Goal: Task Accomplishment & Management: Manage account settings

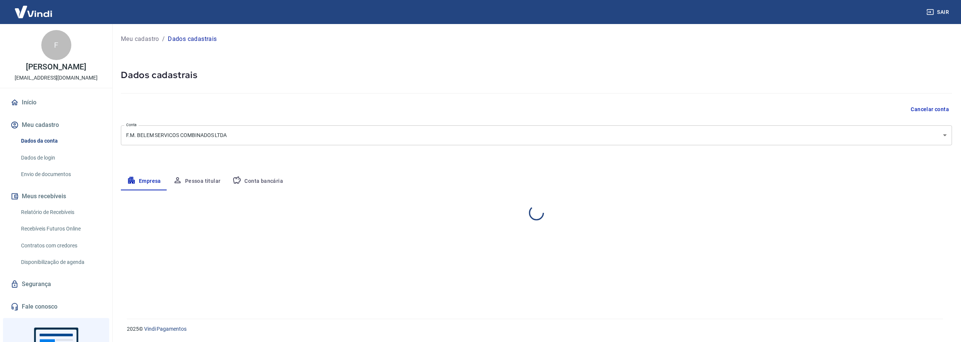
select select "SP"
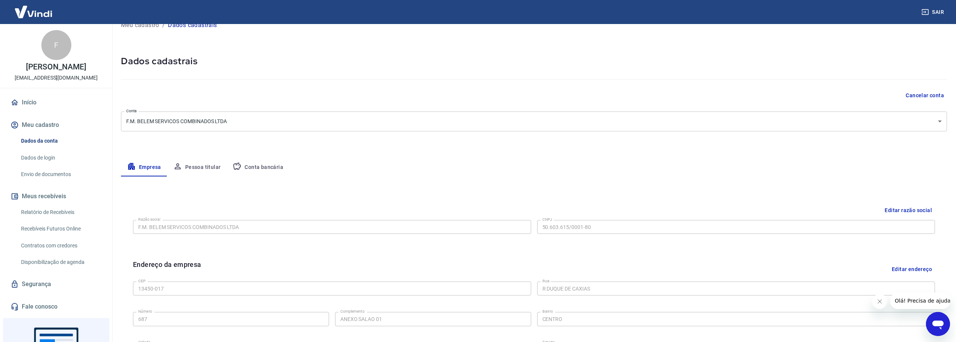
scroll to position [12, 0]
click at [935, 124] on body "Sair F Fúlvio Martini Belem danilokuel@gmail.com Início Meu cadastro Dados da c…" at bounding box center [478, 159] width 956 height 342
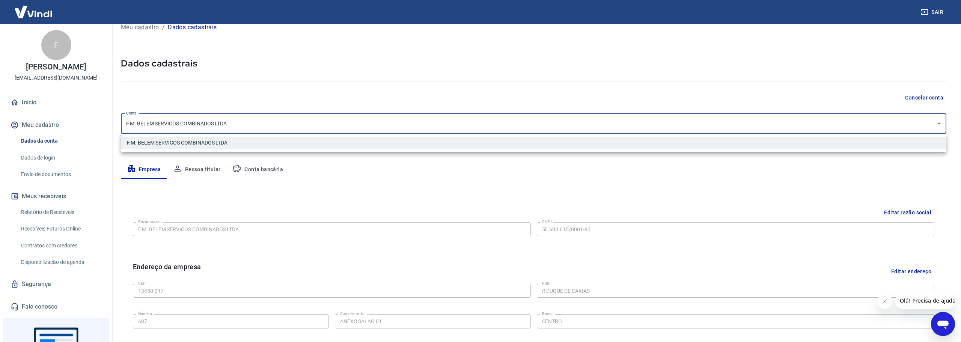
click at [936, 124] on div at bounding box center [480, 171] width 961 height 342
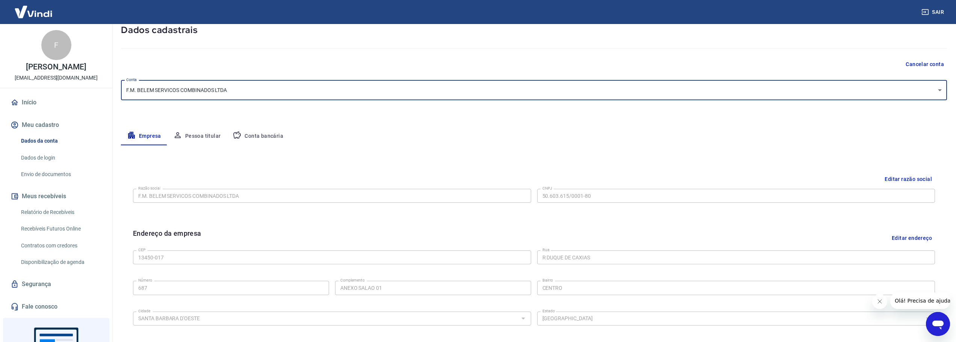
scroll to position [87, 0]
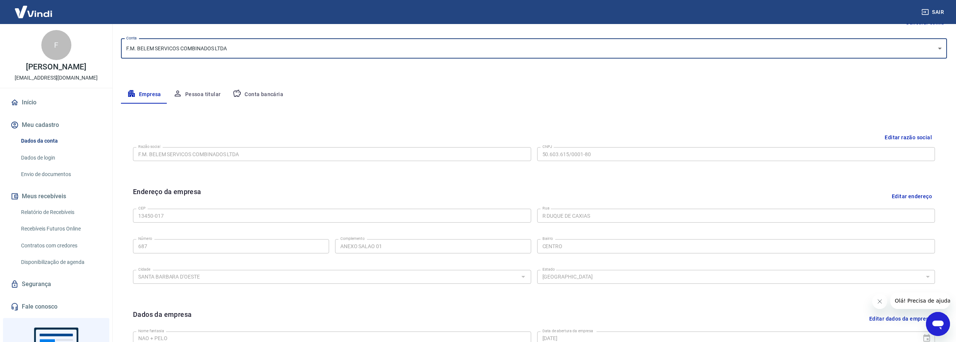
click at [900, 136] on button "Editar razão social" at bounding box center [907, 138] width 53 height 14
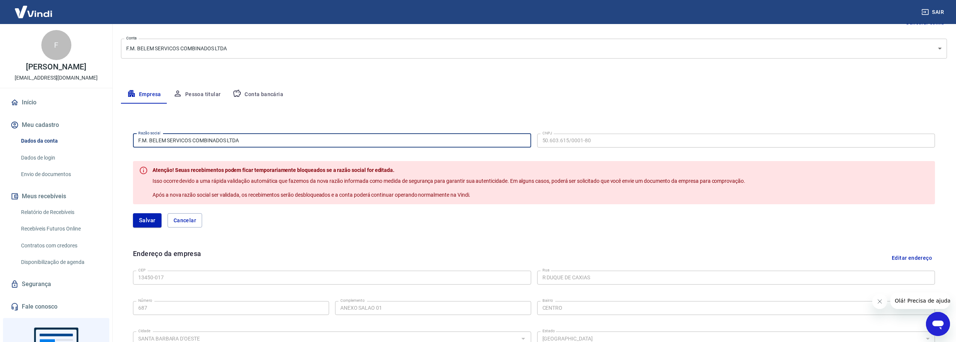
click at [250, 140] on input "F.M. BELEM SERVICOS COMBINADOS LTDA" at bounding box center [332, 141] width 398 height 14
drag, startPoint x: 216, startPoint y: 139, endPoint x: 127, endPoint y: 137, distance: 89.4
click at [127, 137] on div "Razão social F.M. BELEM SERVICOS COMBINADOS LTDA Razão social CNPJ 50.603.615/0…" at bounding box center [534, 184] width 814 height 118
paste input "T.P.M. ESTETICA SANTA BARBAR"
type input "F.T.P.M. ESTETICA SANTA BARBARA D' OESTE LTDA"
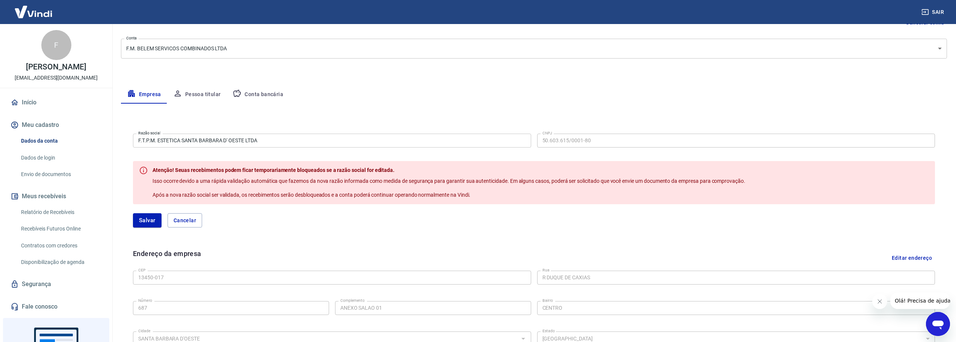
click at [367, 107] on div "Razão social F.T.P.M. ESTETICA SANTA BARBARA D' OESTE LTDA Razão social CNPJ 50…" at bounding box center [534, 290] width 826 height 372
click at [145, 222] on button "Salvar" at bounding box center [147, 220] width 29 height 14
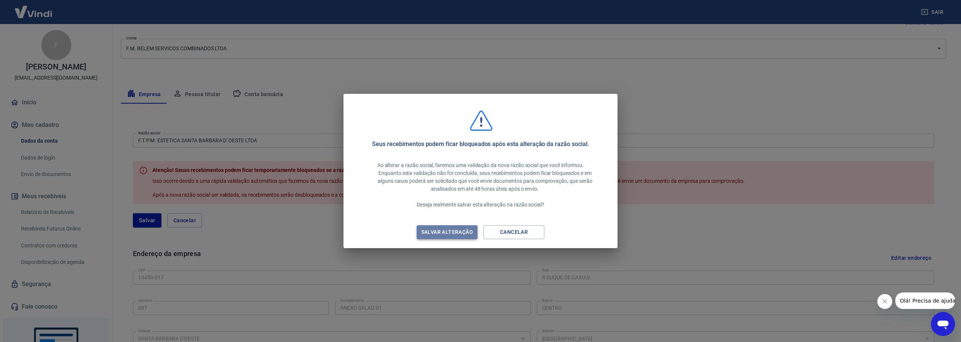
click at [439, 232] on div "Salvar alteração" at bounding box center [447, 232] width 70 height 9
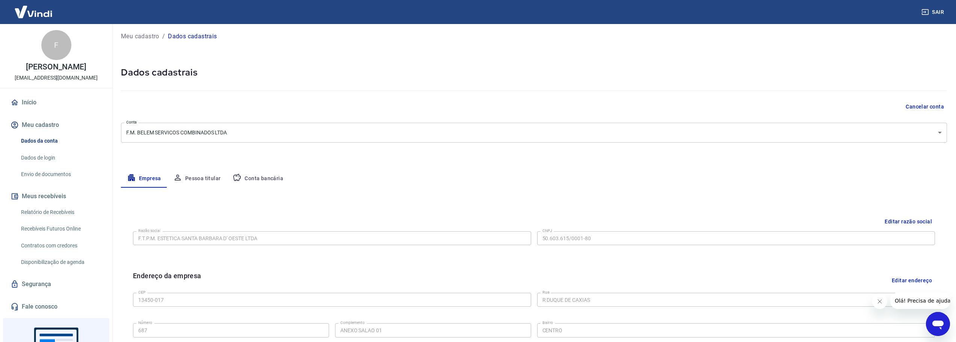
scroll to position [0, 0]
click at [258, 136] on body "Sair F Fúlvio Martini Belem danilokuel@gmail.com Início Meu cadastro Dados da c…" at bounding box center [478, 171] width 956 height 342
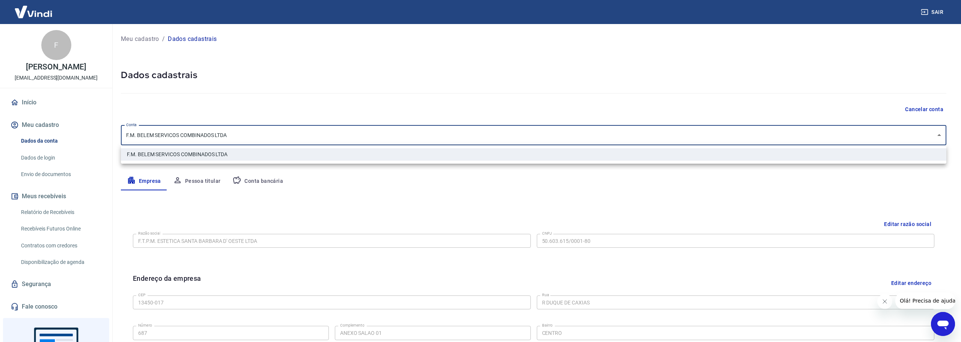
drag, startPoint x: 453, startPoint y: 177, endPoint x: 416, endPoint y: 184, distance: 37.8
click at [453, 177] on div at bounding box center [480, 171] width 961 height 342
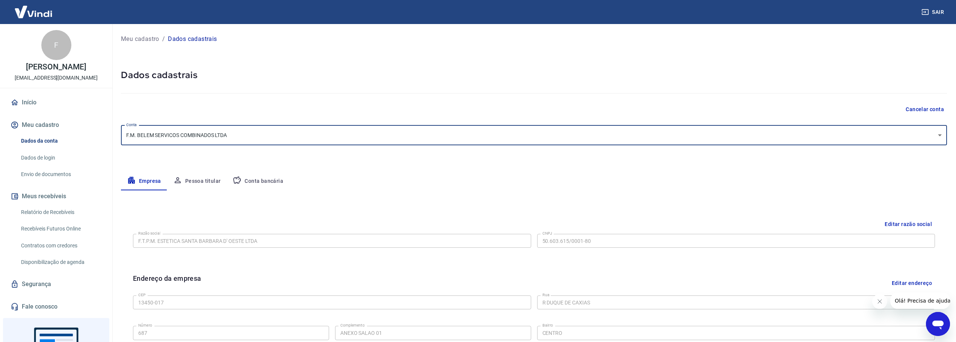
click at [210, 176] on button "Pessoa titular" at bounding box center [197, 181] width 60 height 18
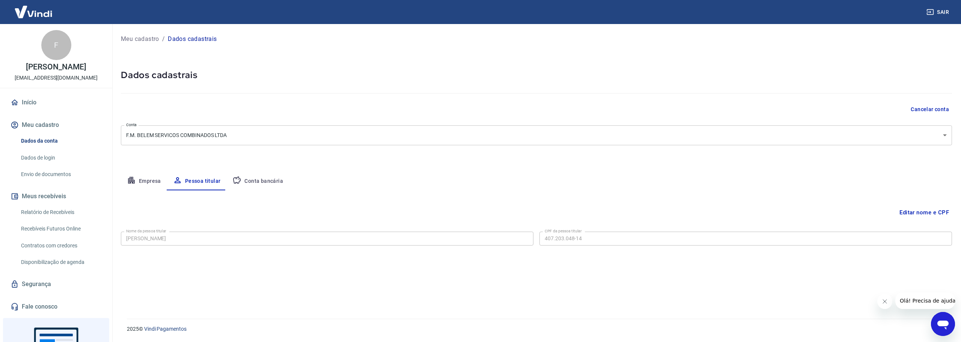
click at [263, 182] on button "Conta bancária" at bounding box center [257, 181] width 63 height 18
select select "1"
drag, startPoint x: 194, startPoint y: 177, endPoint x: 172, endPoint y: 177, distance: 21.8
click at [194, 177] on button "Pessoa titular" at bounding box center [197, 181] width 60 height 18
click at [155, 178] on button "Empresa" at bounding box center [144, 181] width 46 height 18
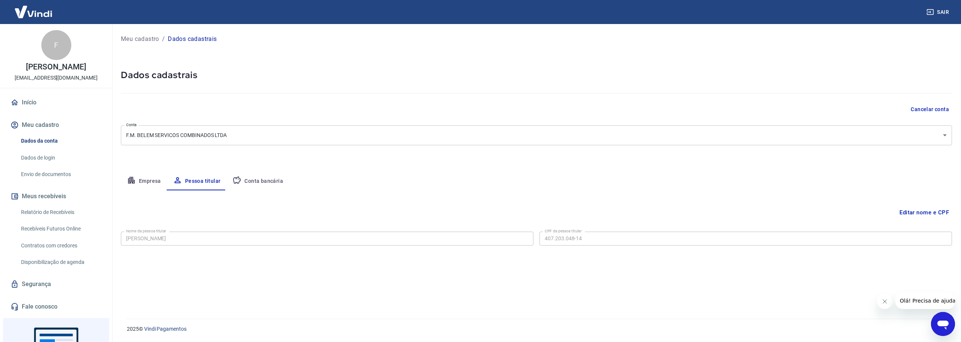
select select "SP"
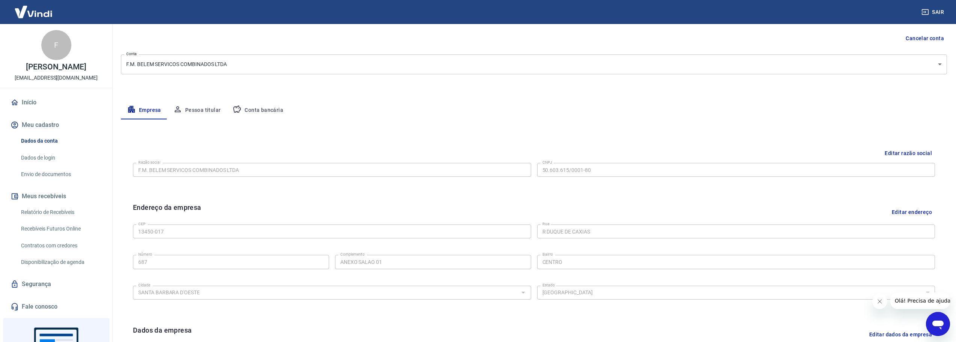
scroll to position [75, 0]
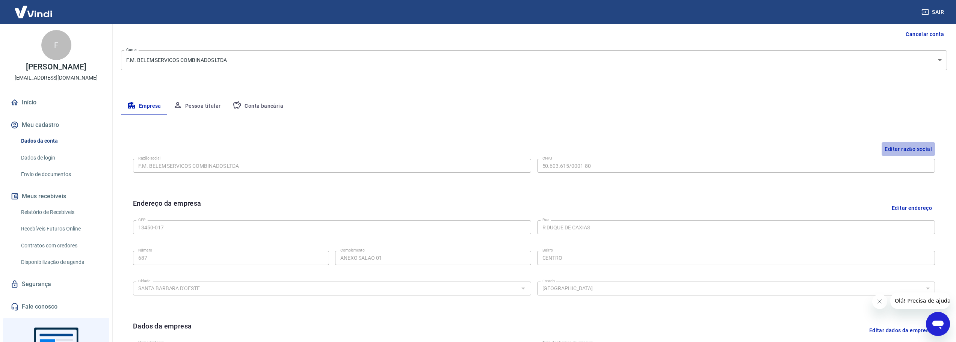
click at [913, 148] on button "Editar razão social" at bounding box center [907, 149] width 53 height 14
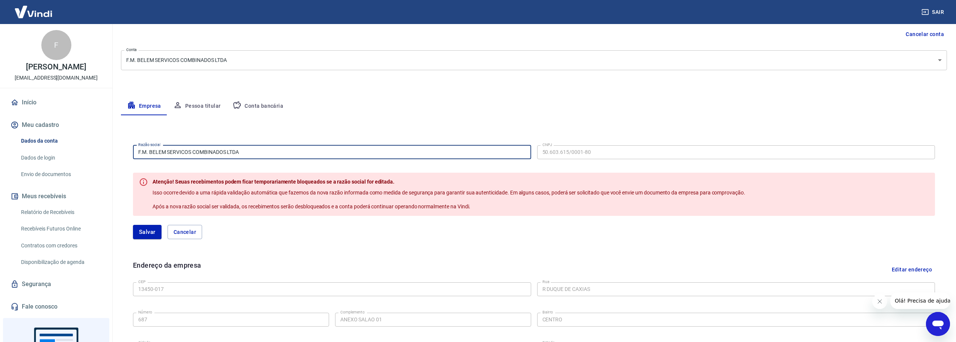
drag, startPoint x: 226, startPoint y: 153, endPoint x: 89, endPoint y: 155, distance: 136.4
click at [90, 155] on div "Sair F Fúlvio Martini Belem danilokuel@gmail.com Início Meu cadastro Dados da c…" at bounding box center [478, 96] width 956 height 342
paste input "T.P.M. ESTETICA SANTA BARBARA"
type input "F.T.P.M. ESTETICA SANTA BARBARA D' OESTE LTDA"
click at [153, 230] on button "Salvar" at bounding box center [147, 232] width 29 height 14
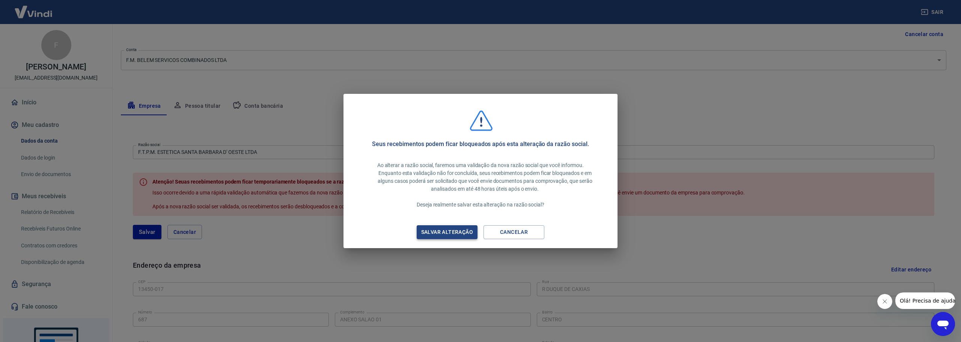
click at [451, 233] on div "Salvar alteração" at bounding box center [447, 232] width 70 height 9
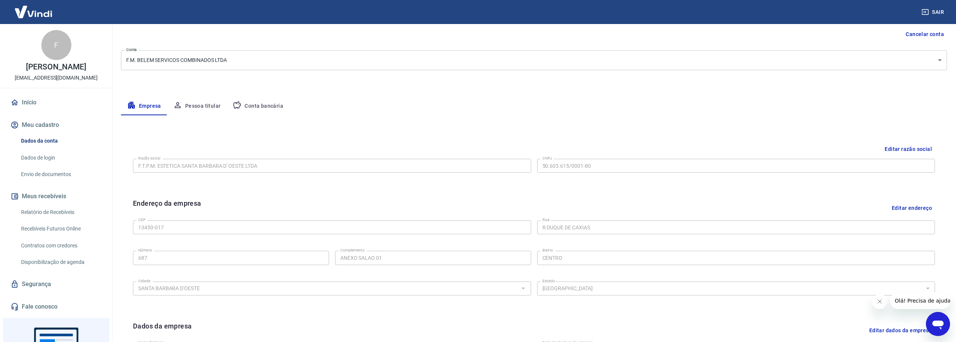
click at [937, 327] on icon "Abrir janela de mensagens" at bounding box center [938, 324] width 14 height 14
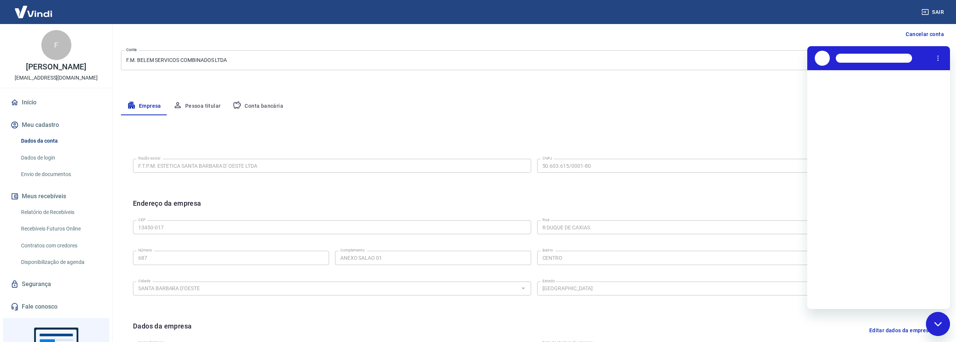
scroll to position [0, 0]
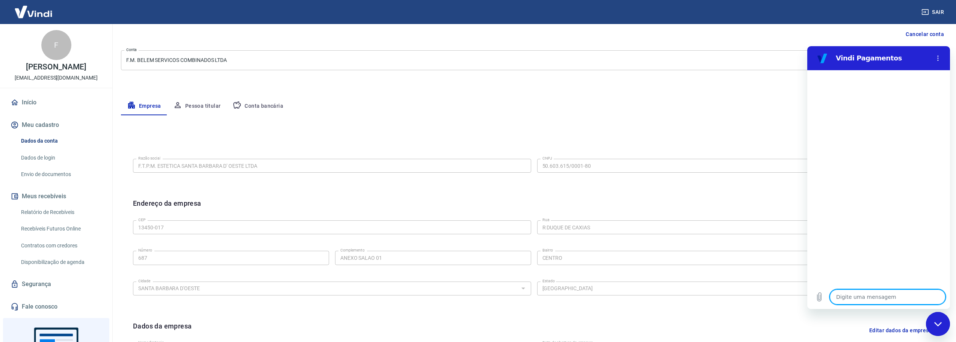
click at [858, 293] on textarea at bounding box center [888, 297] width 116 height 15
type textarea "b"
type textarea "x"
type textarea "bo"
type textarea "x"
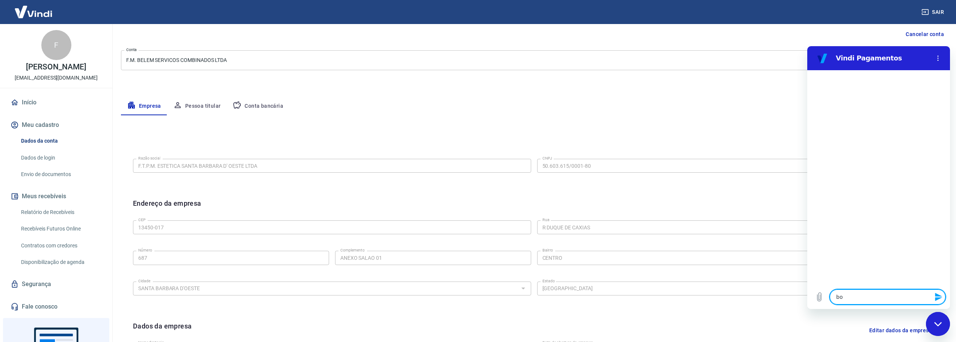
type textarea "boM"
type textarea "x"
type textarea "boM"
type textarea "x"
type textarea "boM D"
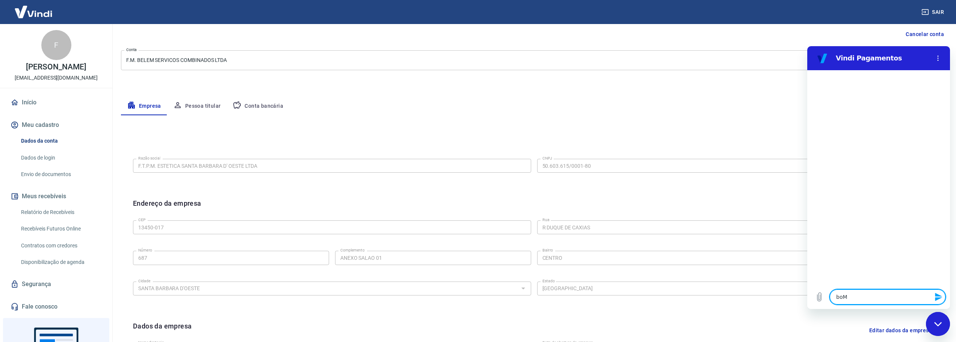
type textarea "x"
type textarea "boM"
type textarea "x"
type textarea "boM"
type textarea "x"
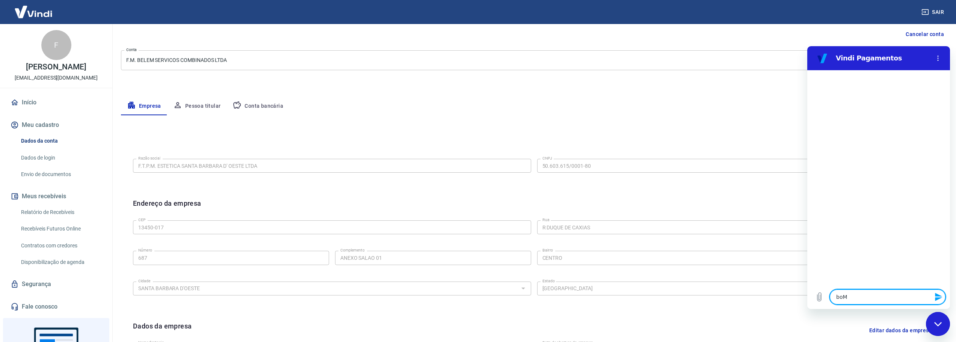
type textarea "bo"
type textarea "x"
type textarea "b"
type textarea "x"
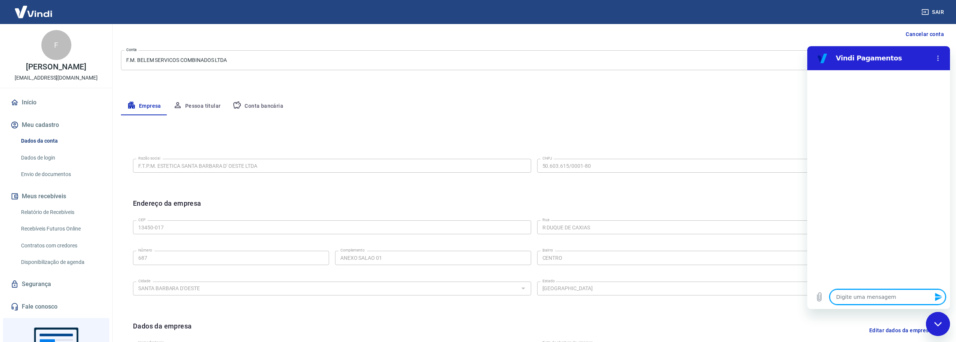
type textarea "B"
type textarea "x"
type textarea "BO"
type textarea "x"
type textarea "BOM"
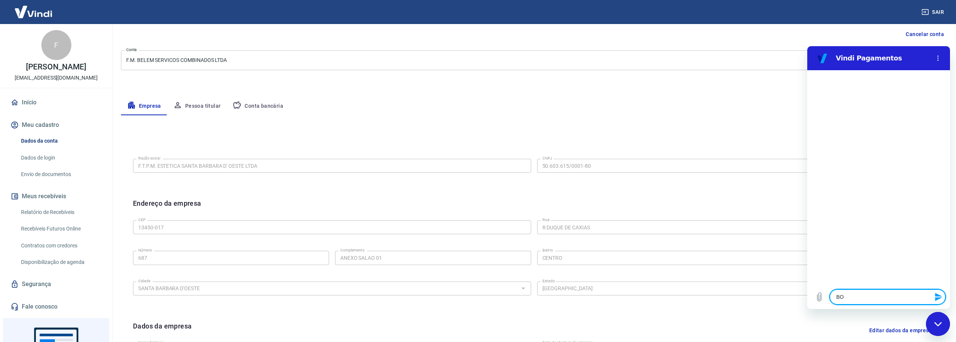
type textarea "x"
type textarea "BOM"
type textarea "x"
type textarea "BOM D"
type textarea "x"
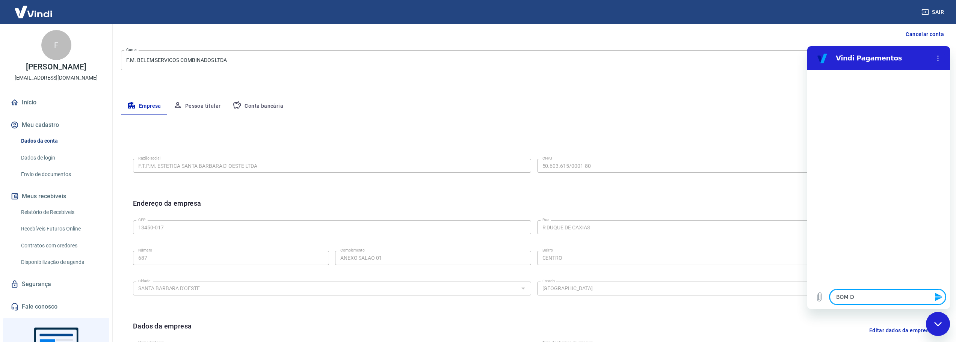
type textarea "BOM DI"
type textarea "x"
type textarea "BOM DIA"
type textarea "x"
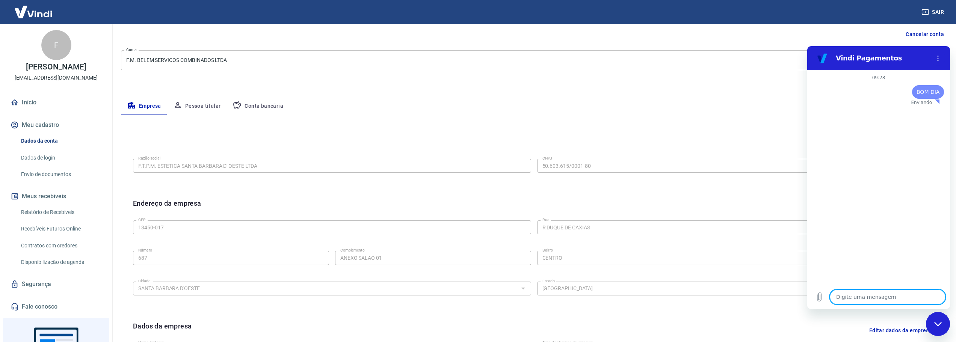
type textarea "f"
type textarea "x"
type textarea "fa"
type textarea "x"
type textarea "fal"
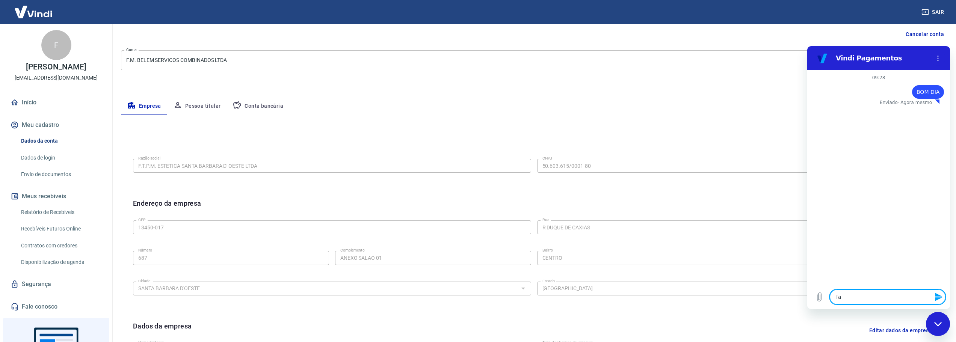
type textarea "x"
type textarea "fala"
type textarea "x"
type textarea "falar"
type textarea "x"
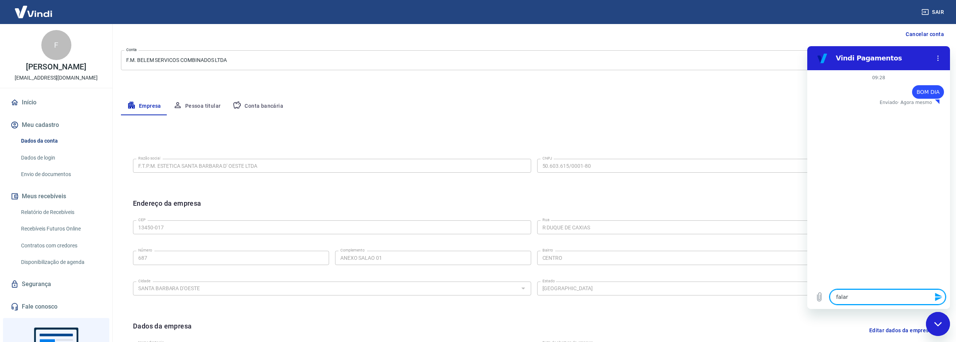
type textarea "falar"
type textarea "x"
type textarea "falar c"
type textarea "x"
type textarea "falar co"
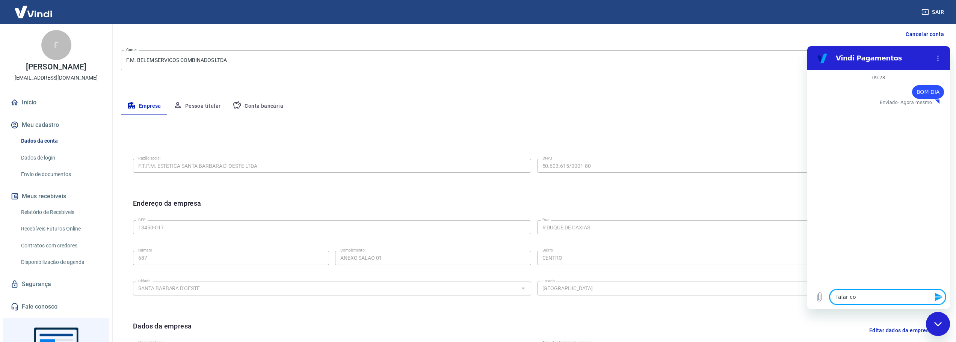
type textarea "x"
type textarea "falar com"
type textarea "x"
type textarea "falar com"
type textarea "x"
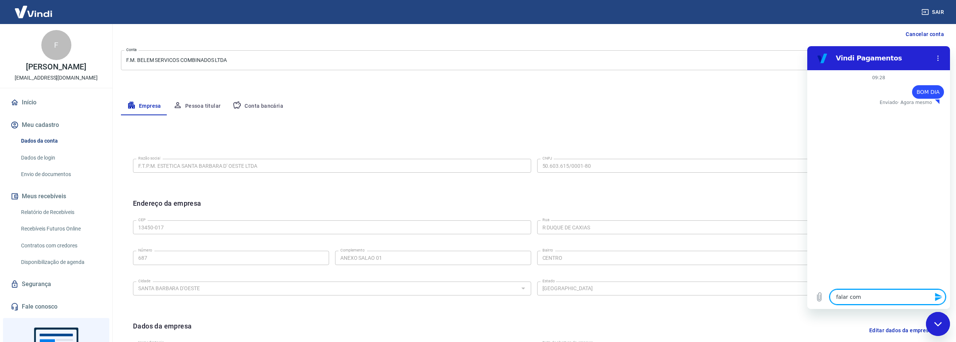
type textarea "falar com e"
type textarea "x"
type textarea "falar com es"
type textarea "x"
type textarea "falar com esp"
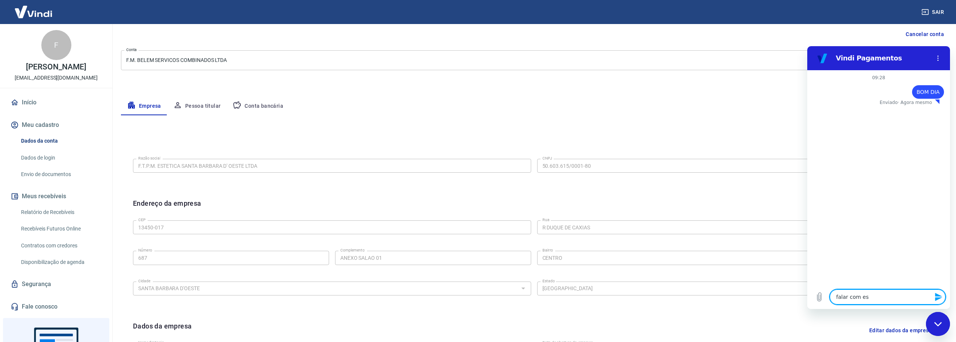
type textarea "x"
type textarea "falar com espe"
type textarea "x"
type textarea "falar com espec"
type textarea "x"
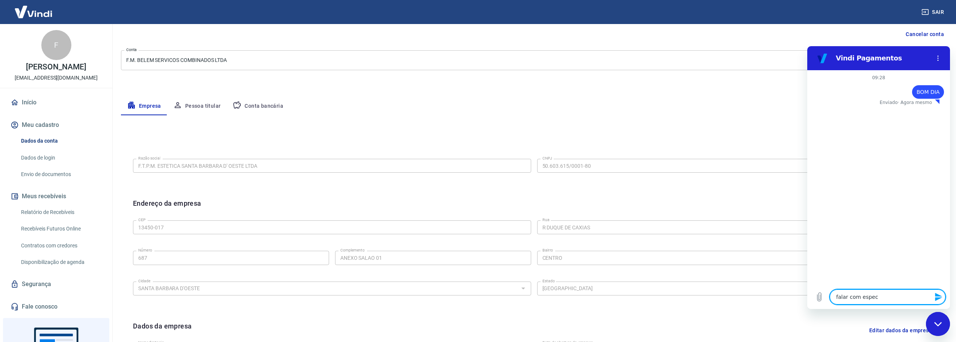
type textarea "falar com especi"
type textarea "x"
type textarea "falar com especia"
type textarea "x"
type textarea "falar com especial"
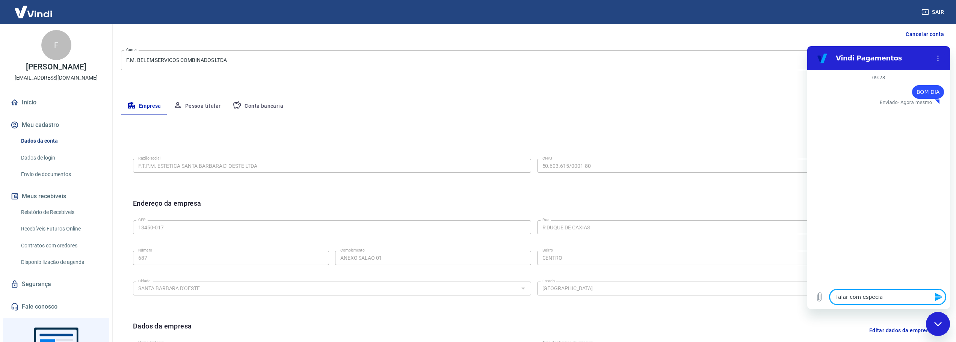
type textarea "x"
type textarea "falar com especiali"
type textarea "x"
type textarea "falar com especialis"
type textarea "x"
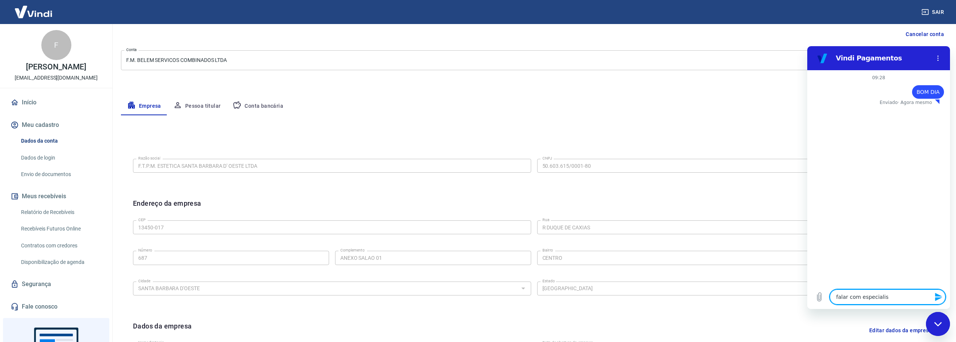
type textarea "falar com especialist"
type textarea "x"
type textarea "falar com especialista"
type textarea "x"
type textarea "falar com especialista"
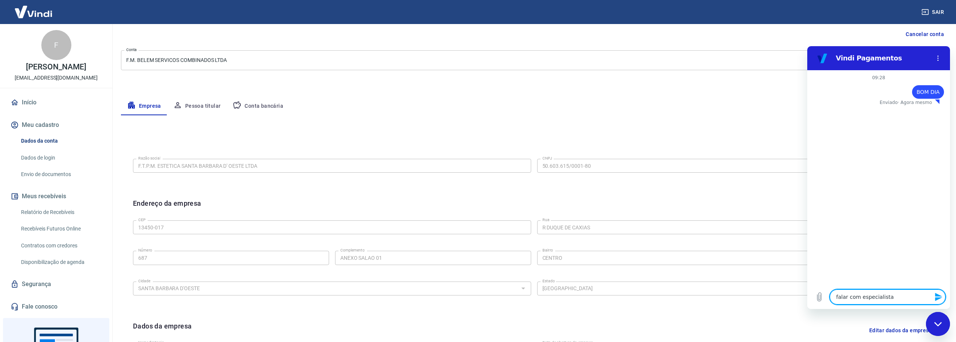
type textarea "x"
type textarea "falar com especialista p"
type textarea "x"
type textarea "falar com especialista po"
type textarea "x"
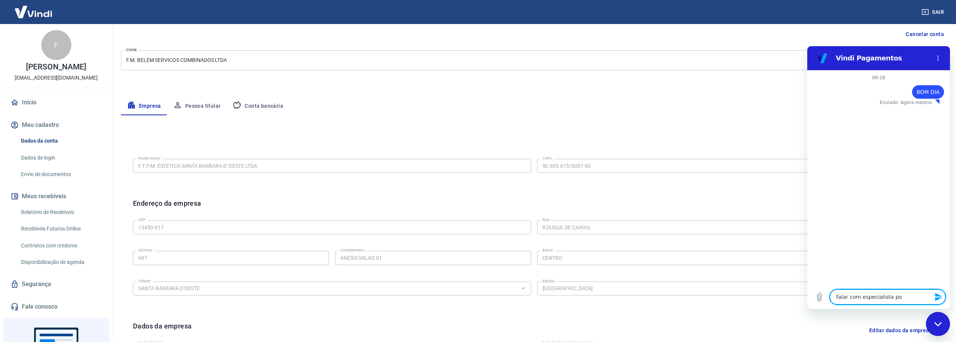
type textarea "falar com especialista por"
type textarea "x"
type textarea "falar com especialista por"
type textarea "x"
type textarea "falar com especialista por f"
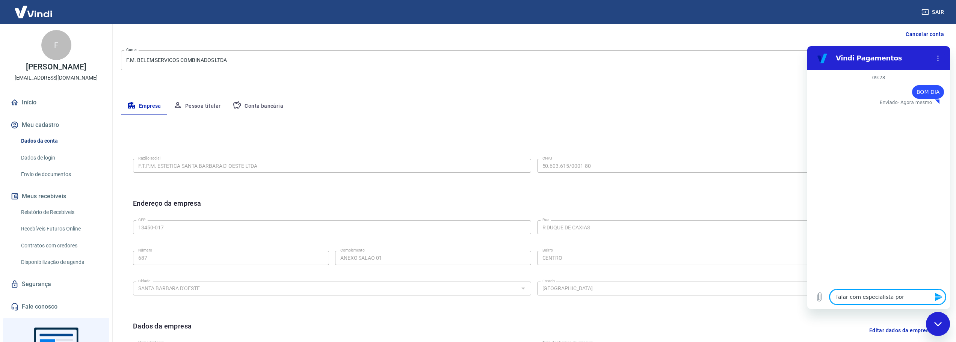
type textarea "x"
type textarea "falar com especialista por fa"
type textarea "x"
type textarea "falar com especialista por fa"
type textarea "x"
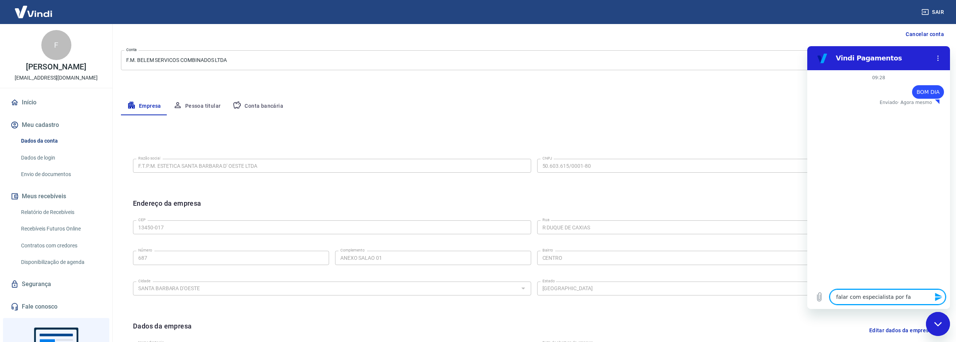
type textarea "falar com especialista por fa v"
type textarea "x"
type textarea "falar com especialista por fa vo"
type textarea "x"
type textarea "falar com especialista por fa vor"
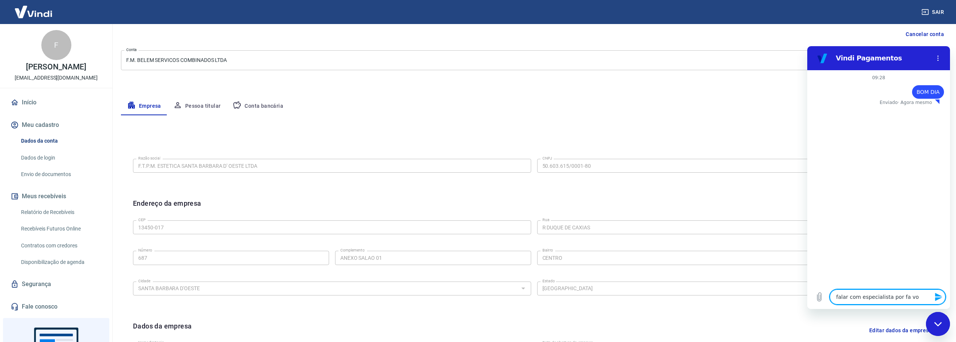
type textarea "x"
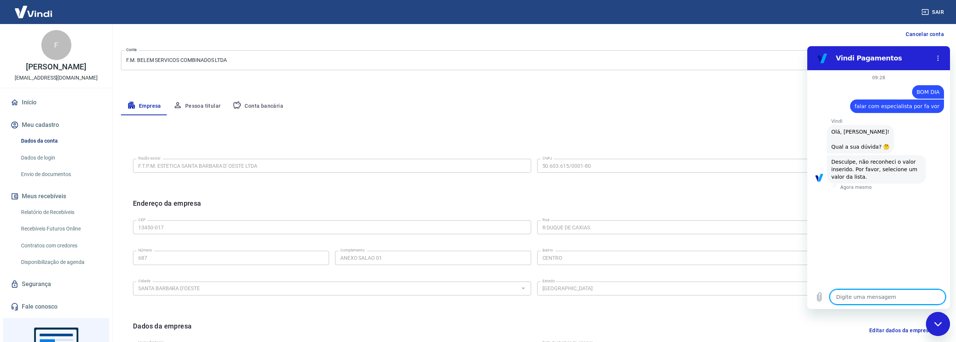
type textarea "x"
click at [860, 298] on textarea at bounding box center [888, 297] width 116 height 15
type textarea "f"
type textarea "x"
type textarea "fa"
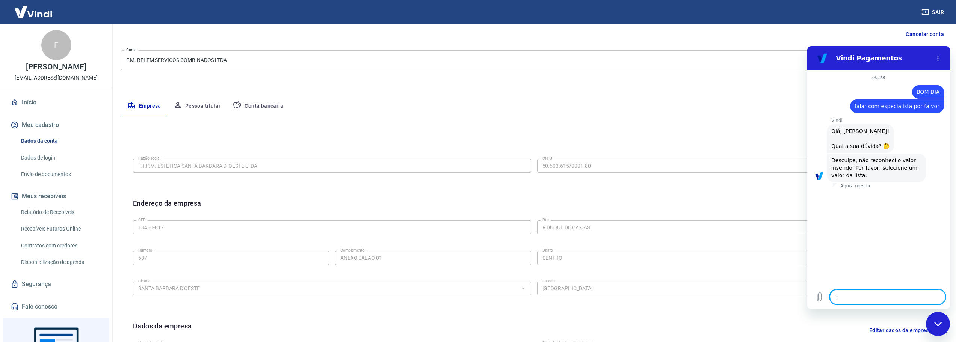
type textarea "x"
type textarea "fal"
type textarea "x"
type textarea "fala"
type textarea "x"
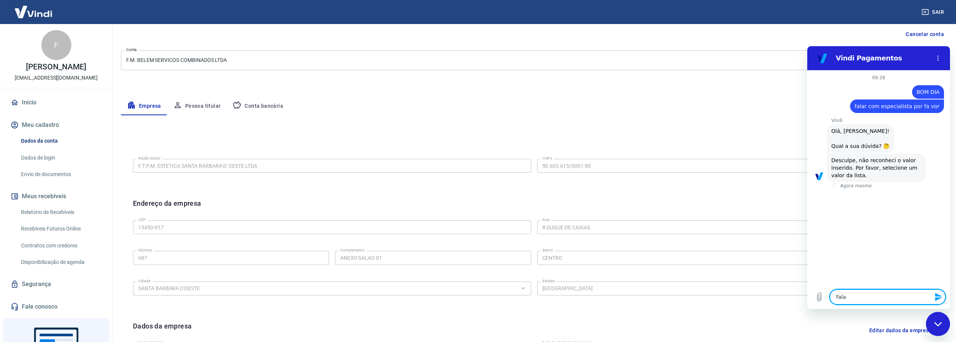
type textarea "falar"
type textarea "x"
type textarea "falar"
type textarea "x"
type textarea "falar c"
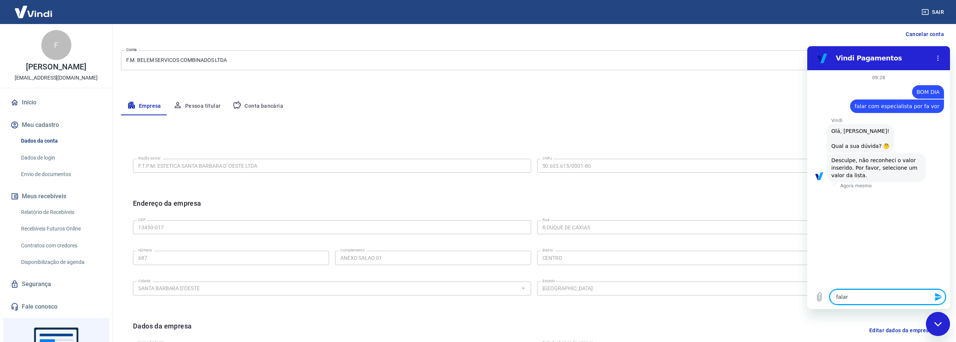
type textarea "x"
type textarea "falar co"
type textarea "x"
type textarea "falar com"
type textarea "x"
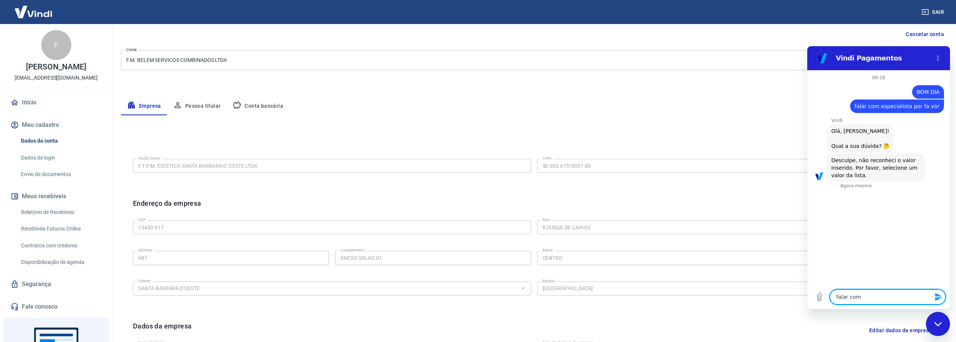
type textarea "falar com"
type textarea "x"
type textarea "falar com e"
type textarea "x"
type textarea "falar com es"
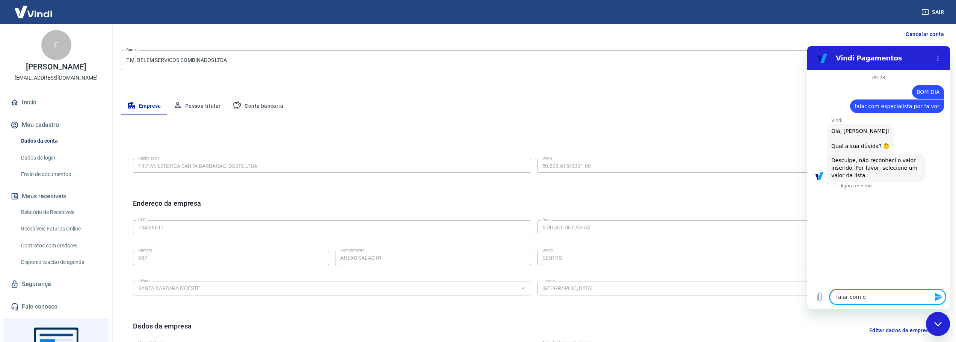
type textarea "x"
type textarea "falar com esp"
type textarea "x"
type textarea "falar com espe"
type textarea "x"
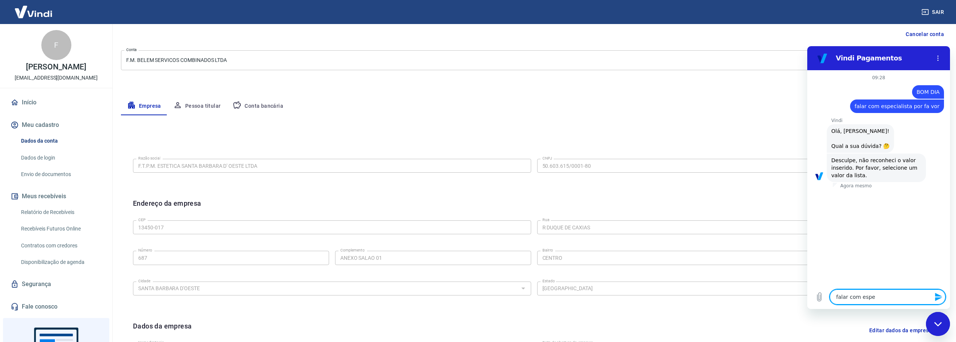
type textarea "falar com espec"
type textarea "x"
type textarea "falar com especi"
type textarea "x"
type textarea "falar com especia"
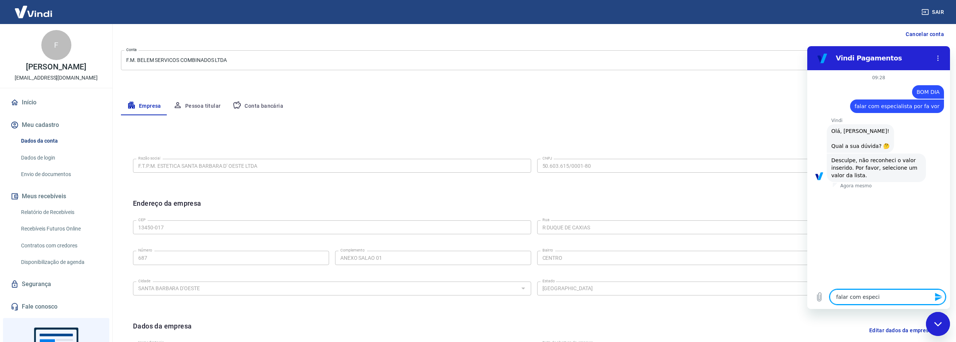
type textarea "x"
type textarea "falar com especial"
type textarea "x"
type textarea "falar com especiali"
type textarea "x"
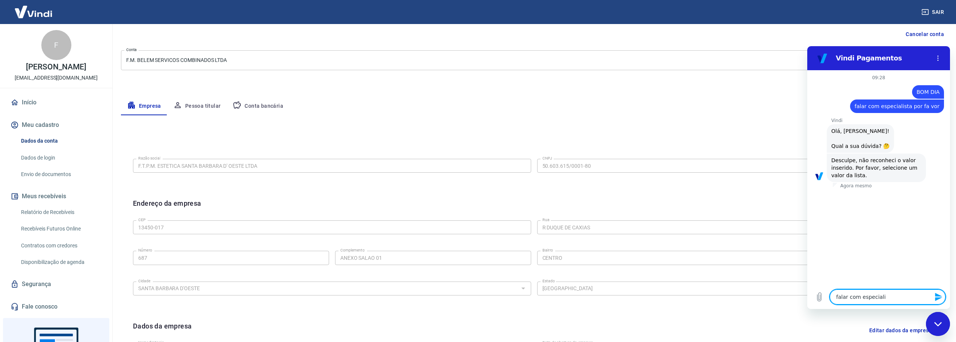
type textarea "falar com especialis"
type textarea "x"
type textarea "falar com especialist"
type textarea "x"
type textarea "falar com especialista"
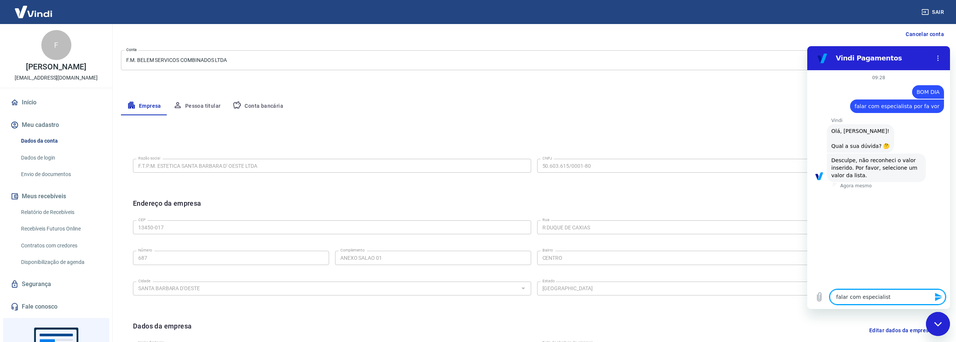
type textarea "x"
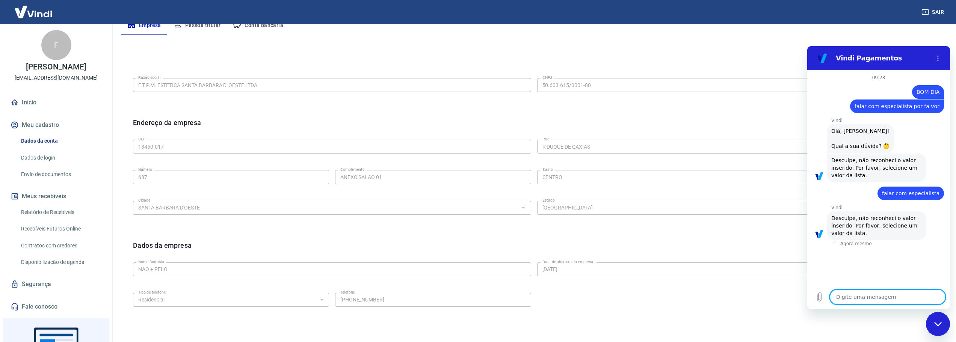
scroll to position [75, 0]
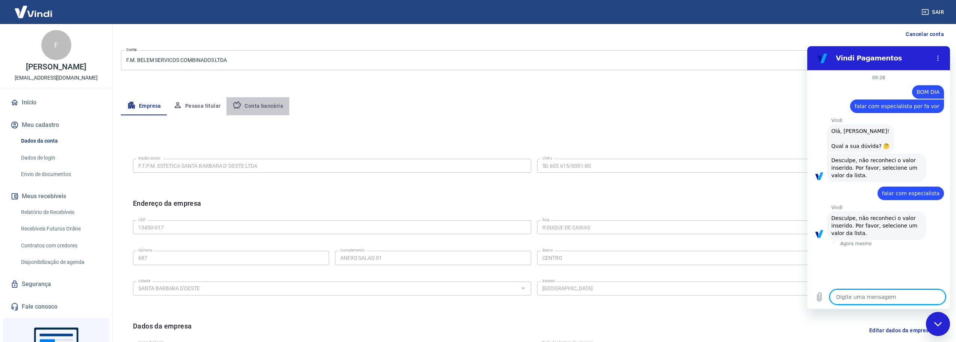
click at [262, 105] on button "Conta bancária" at bounding box center [257, 106] width 63 height 18
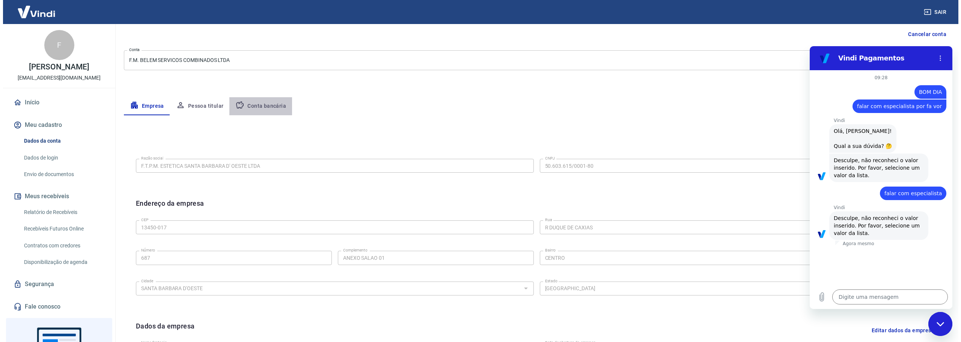
scroll to position [0, 0]
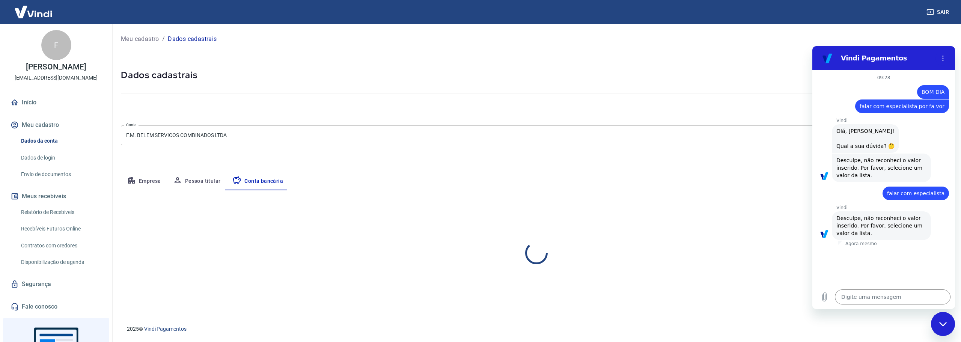
select select "1"
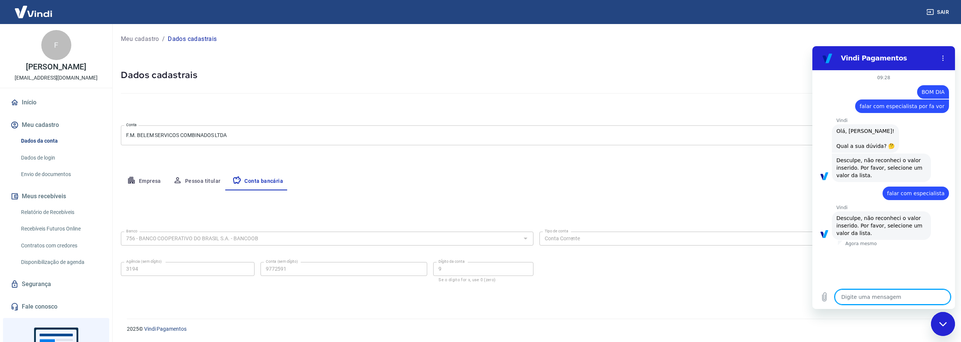
click at [860, 293] on textarea at bounding box center [893, 297] width 116 height 15
type textarea "f"
type textarea "x"
type textarea "fl"
type textarea "x"
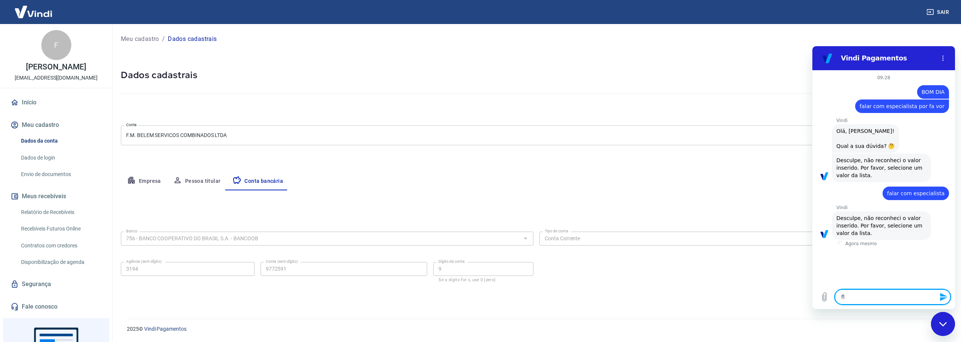
type textarea "fla"
type textarea "x"
type textarea "flar"
type textarea "x"
type textarea "fla"
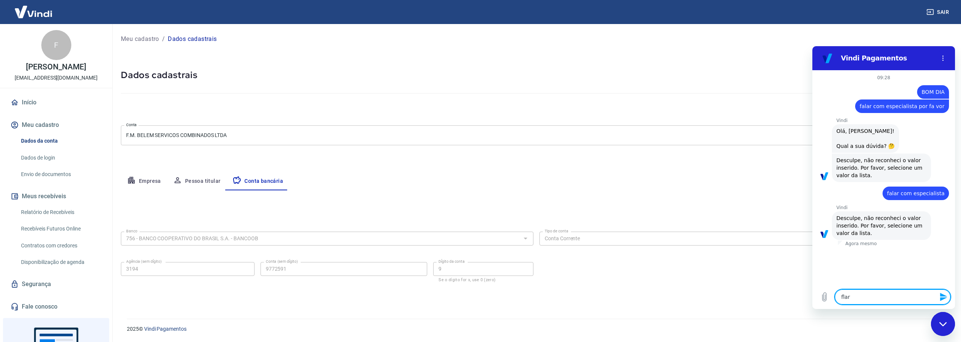
type textarea "x"
type textarea "fl"
type textarea "x"
type textarea "f"
type textarea "x"
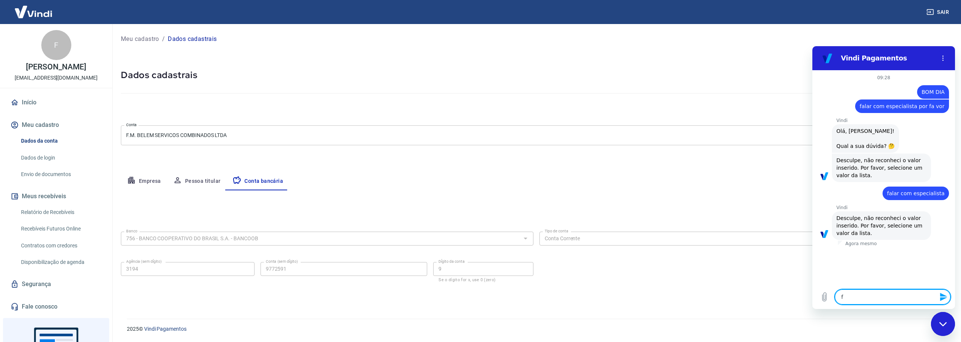
type textarea "fa"
type textarea "x"
type textarea "fal"
type textarea "x"
type textarea "fala"
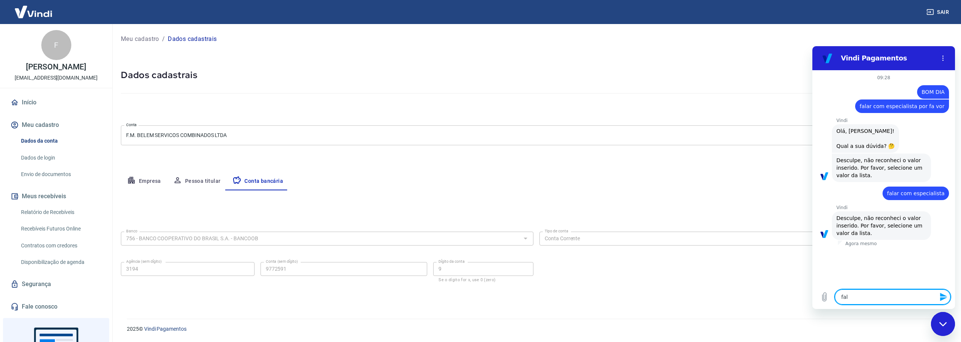
type textarea "x"
type textarea "falar"
type textarea "x"
type textarea "falar"
type textarea "x"
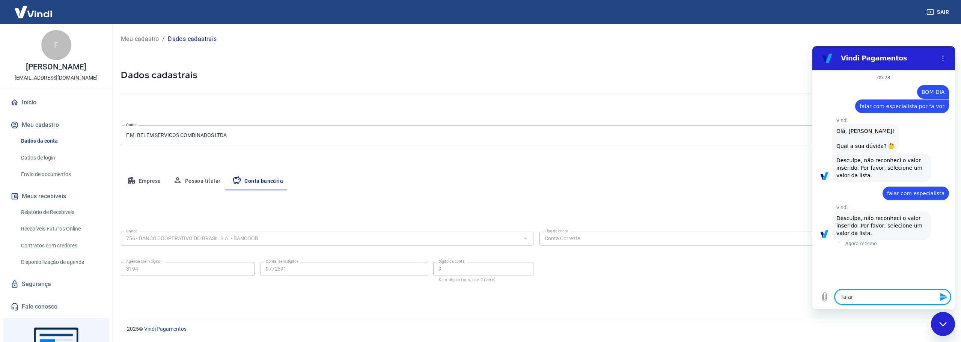
type textarea "falar c"
type textarea "x"
type textarea "falar co"
type textarea "x"
type textarea "falar com"
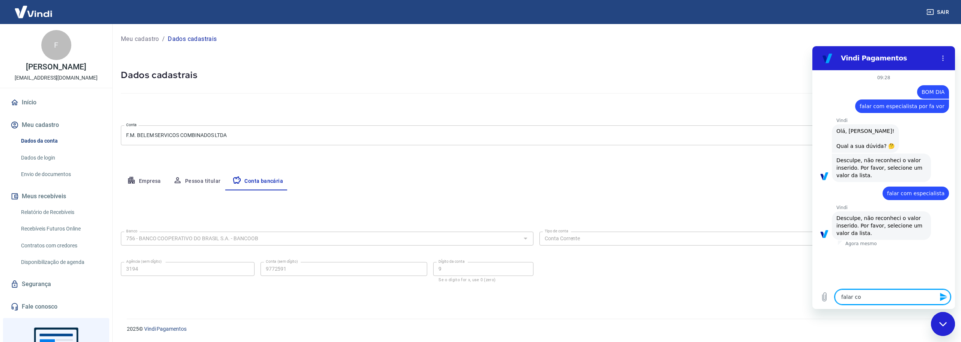
type textarea "x"
type textarea "falar com"
type textarea "x"
type textarea "falar com a"
type textarea "x"
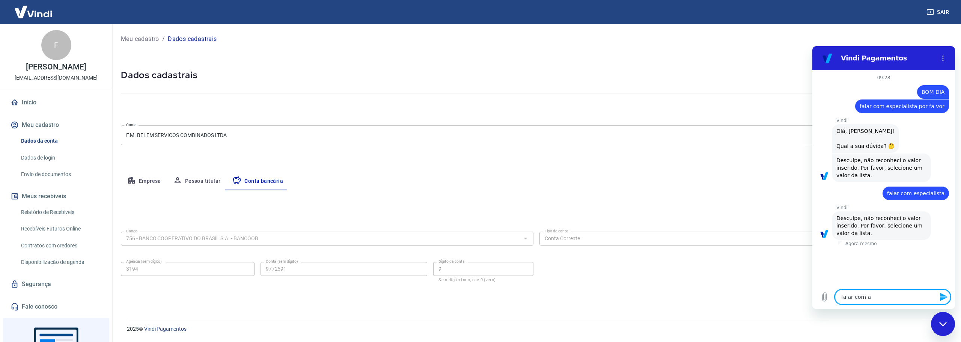
type textarea "falar com at"
type textarea "x"
type textarea "falar com ate"
type textarea "x"
type textarea "falar com aten"
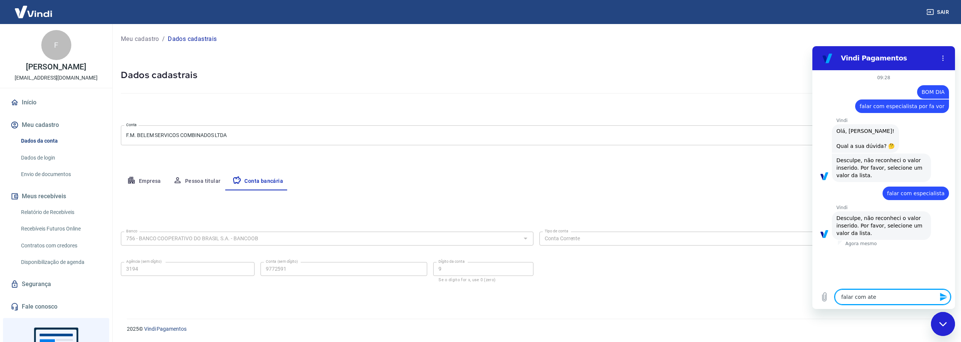
type textarea "x"
type textarea "falar com atend"
type textarea "x"
type textarea "falar com atende"
type textarea "x"
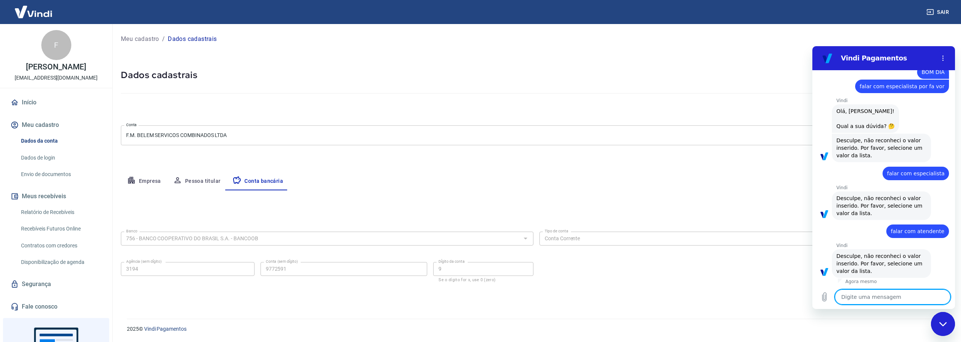
scroll to position [21, 0]
click at [867, 305] on div "Digite uma mensagem x" at bounding box center [884, 297] width 143 height 24
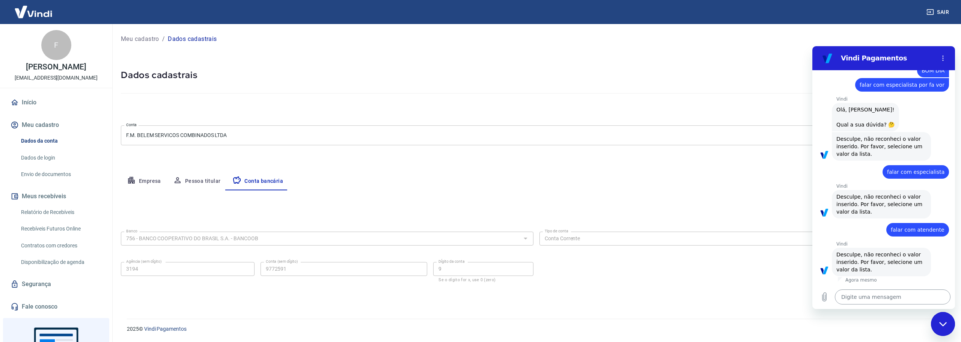
click at [868, 301] on textarea at bounding box center [893, 297] width 116 height 15
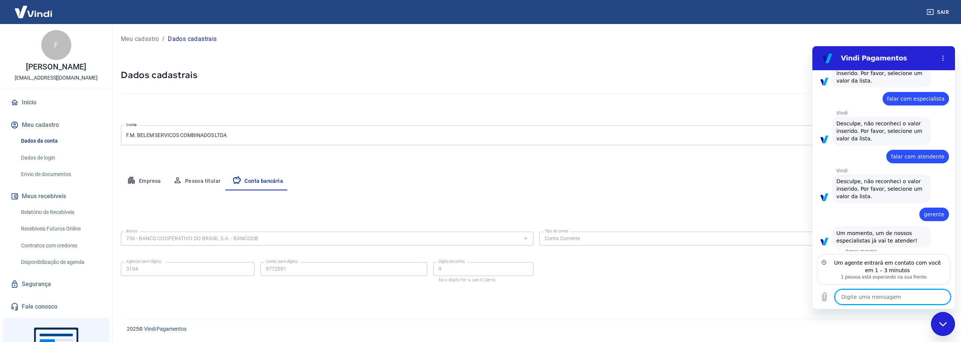
scroll to position [100, 0]
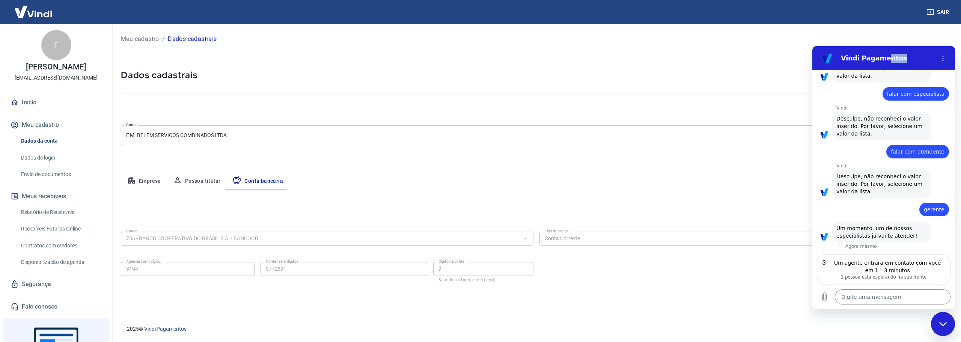
drag, startPoint x: 905, startPoint y: 52, endPoint x: 880, endPoint y: 51, distance: 24.8
click at [880, 51] on div "Vindi Pagamentos" at bounding box center [875, 58] width 116 height 15
click at [867, 299] on textarea at bounding box center [893, 297] width 116 height 15
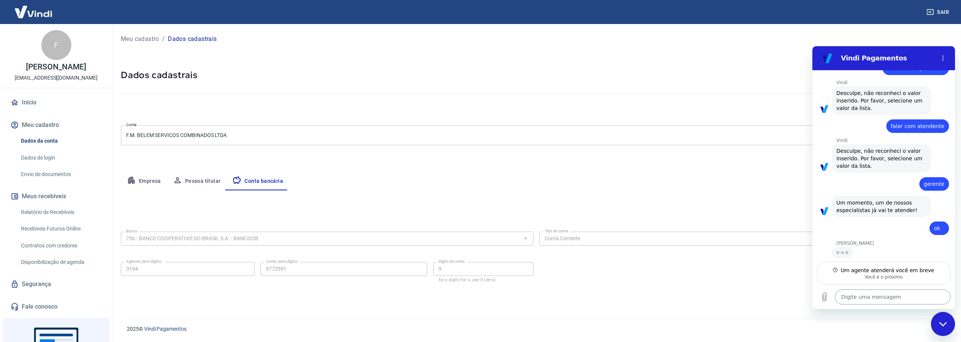
scroll to position [124, 0]
click at [868, 297] on textarea at bounding box center [893, 297] width 116 height 15
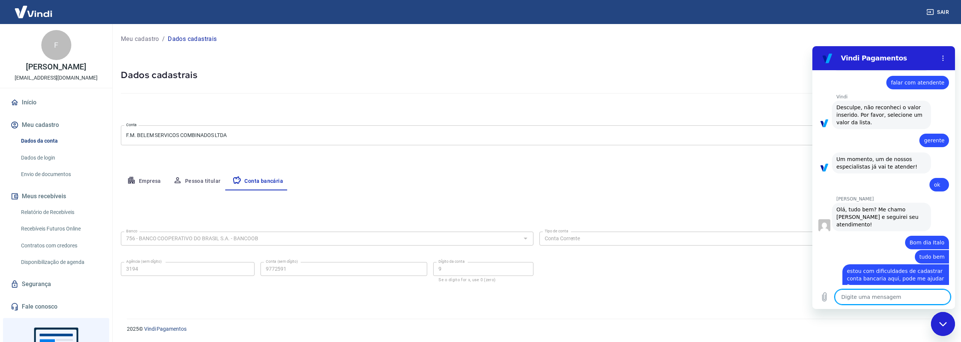
scroll to position [170, 0]
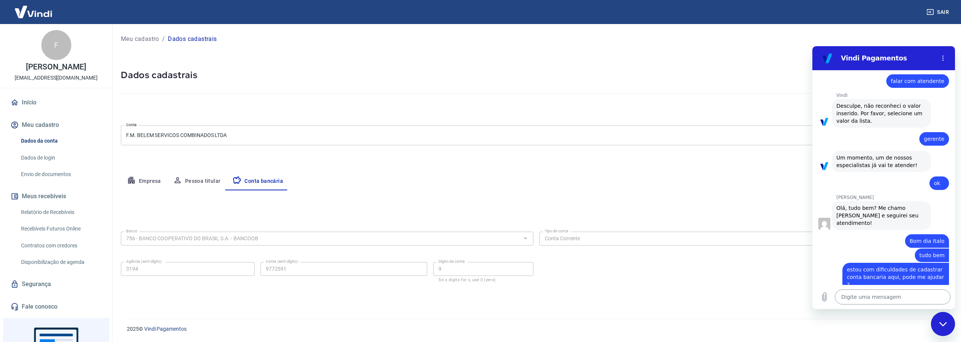
click at [853, 299] on textarea at bounding box center [893, 297] width 116 height 15
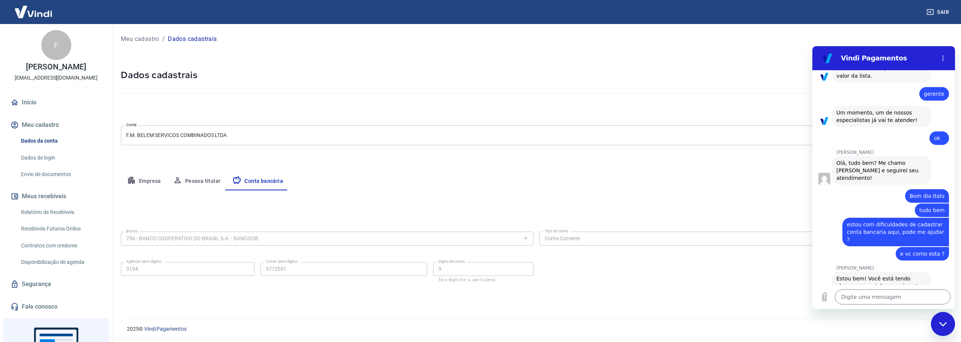
scroll to position [217, 0]
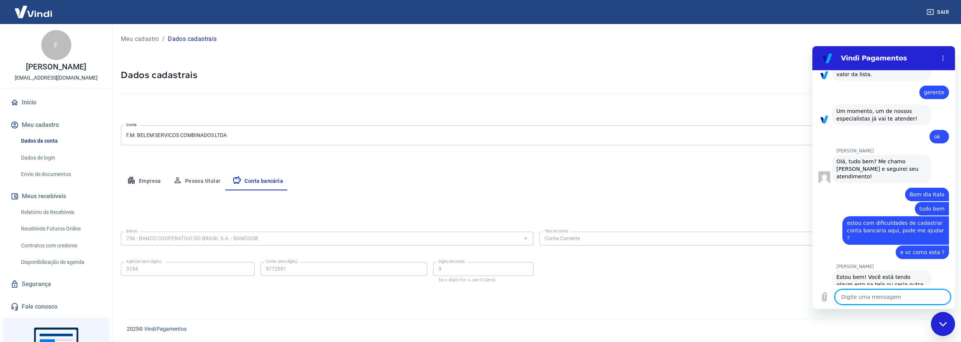
click at [875, 296] on textarea at bounding box center [893, 297] width 116 height 15
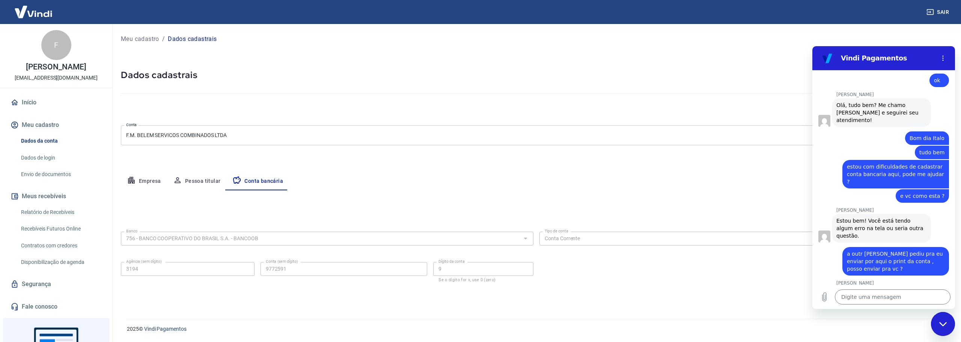
scroll to position [275, 0]
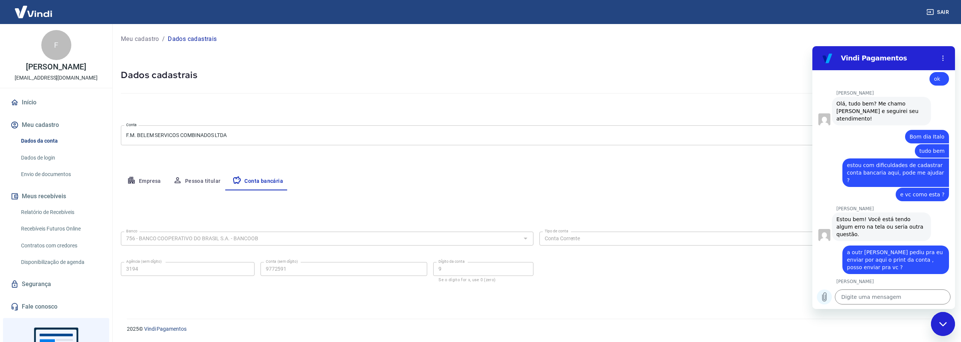
click at [823, 297] on icon "Carregar arquivo" at bounding box center [825, 297] width 4 height 9
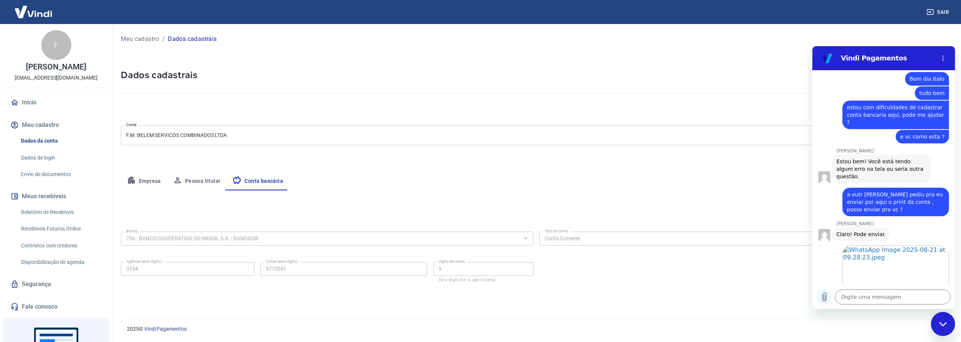
scroll to position [334, 0]
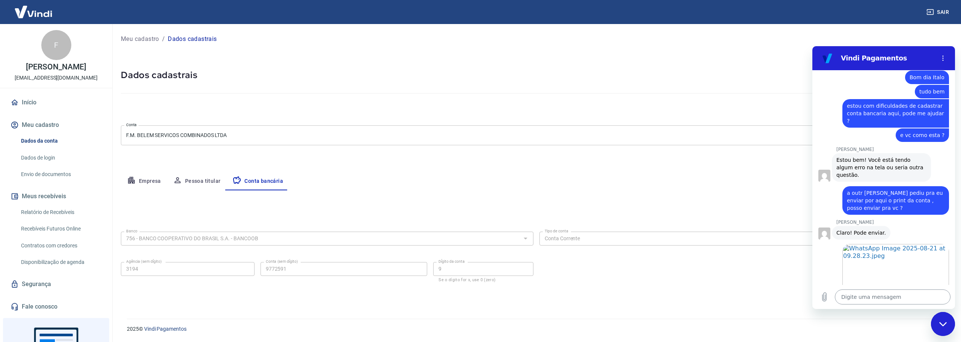
click at [872, 295] on textarea at bounding box center [893, 297] width 116 height 15
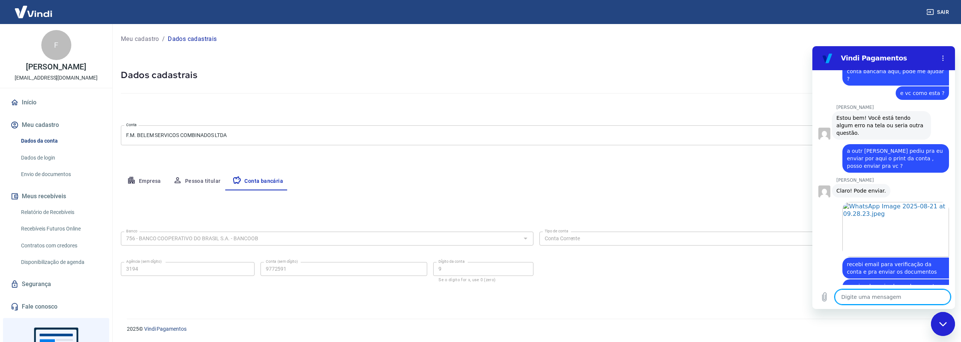
scroll to position [377, 0]
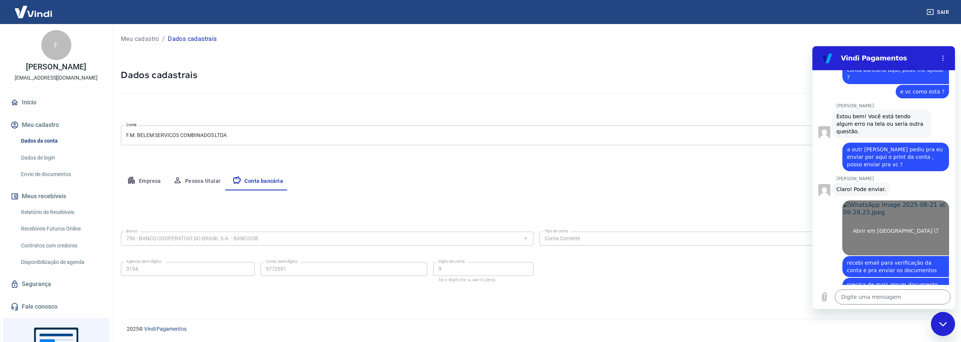
click at [855, 201] on link "Abrir em nova aba" at bounding box center [896, 228] width 107 height 55
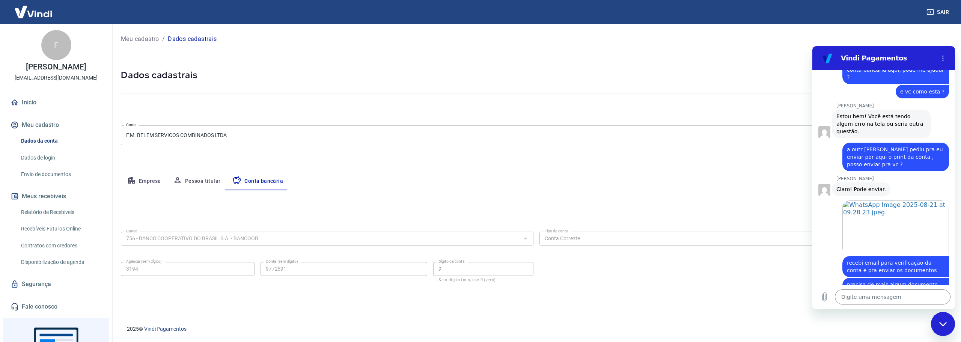
click at [786, 29] on div "Meu cadastro / Dados cadastrais Dados cadastrais Cancelar conta Conta F.M. BELE…" at bounding box center [537, 167] width 850 height 286
click at [873, 301] on textarea at bounding box center [893, 297] width 116 height 15
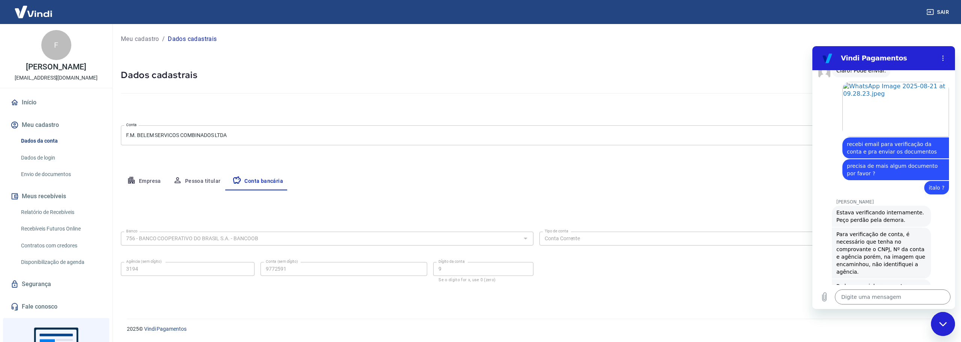
scroll to position [498, 0]
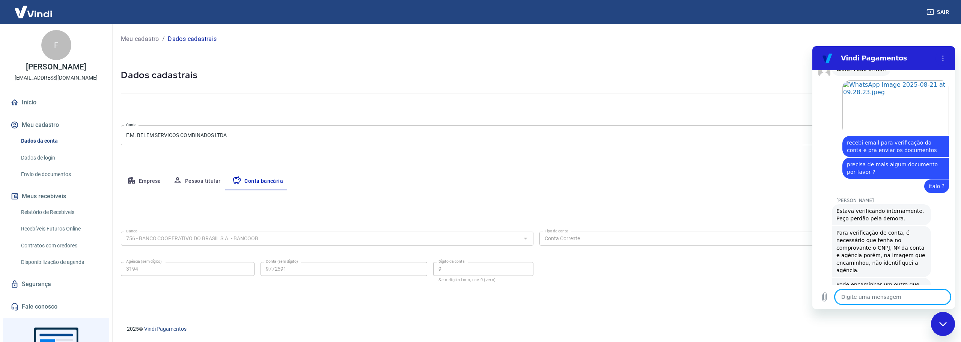
click at [880, 299] on textarea at bounding box center [893, 297] width 116 height 15
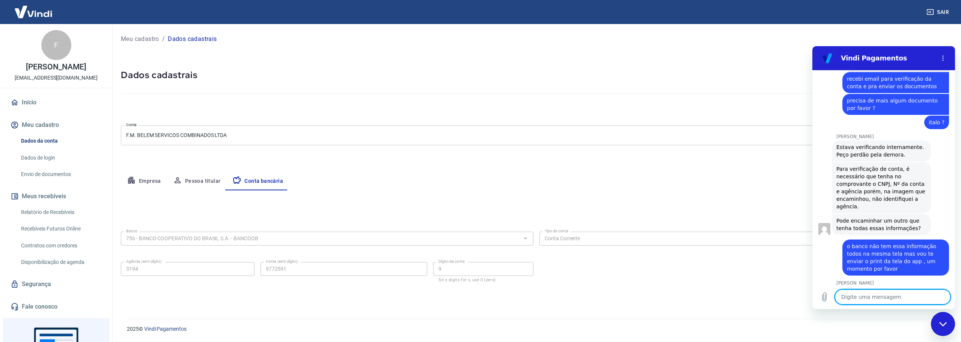
scroll to position [563, 0]
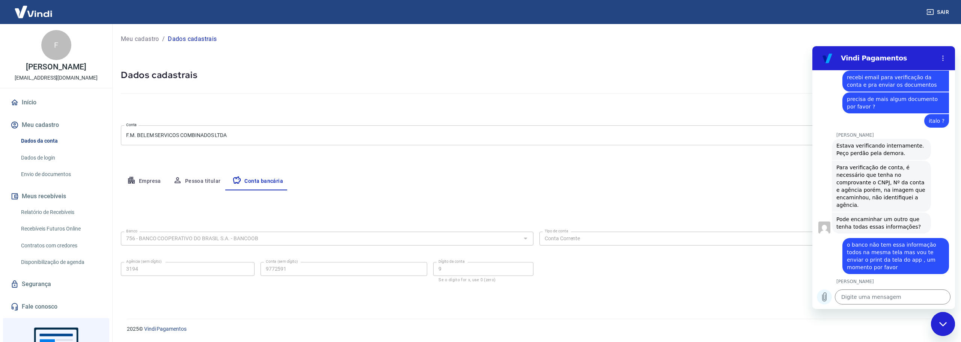
click at [825, 300] on icon "Carregar arquivo" at bounding box center [825, 297] width 4 height 9
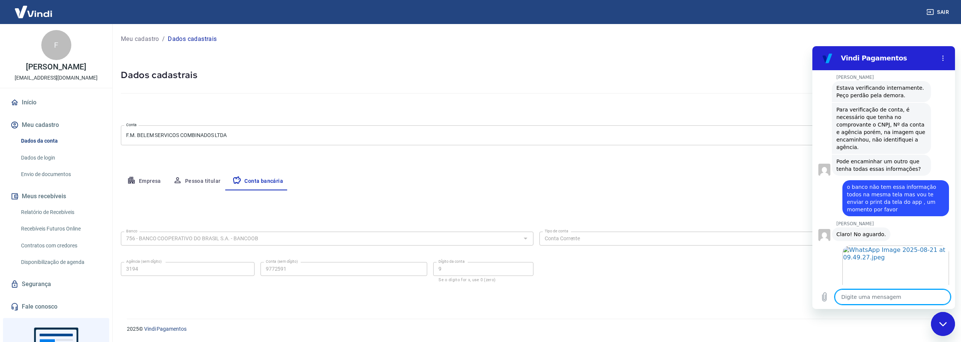
scroll to position [622, 0]
click at [881, 297] on textarea at bounding box center [893, 297] width 116 height 15
click at [869, 292] on textarea at bounding box center [893, 297] width 116 height 15
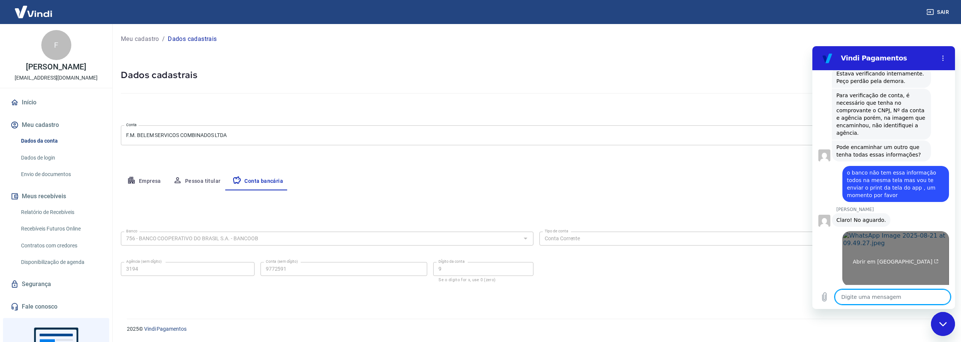
scroll to position [637, 0]
click at [862, 233] on link "Abrir em nova aba" at bounding box center [896, 257] width 107 height 55
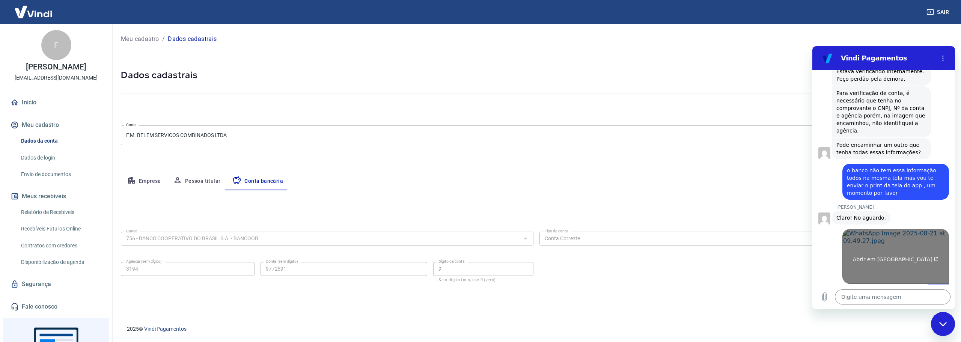
scroll to position [651, 0]
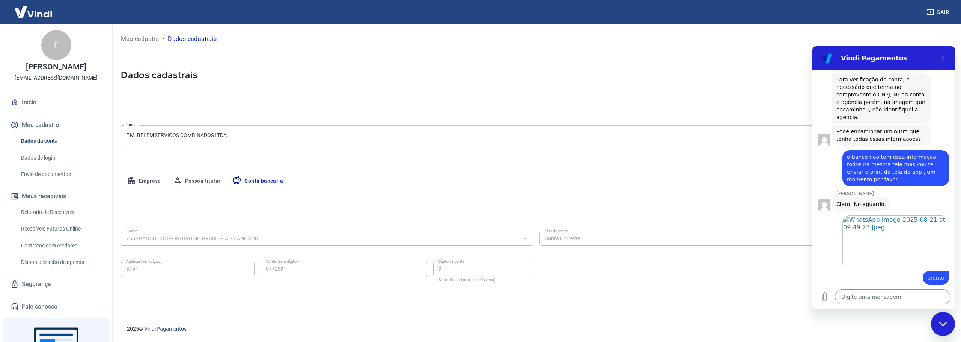
click at [876, 298] on textarea at bounding box center [893, 297] width 116 height 15
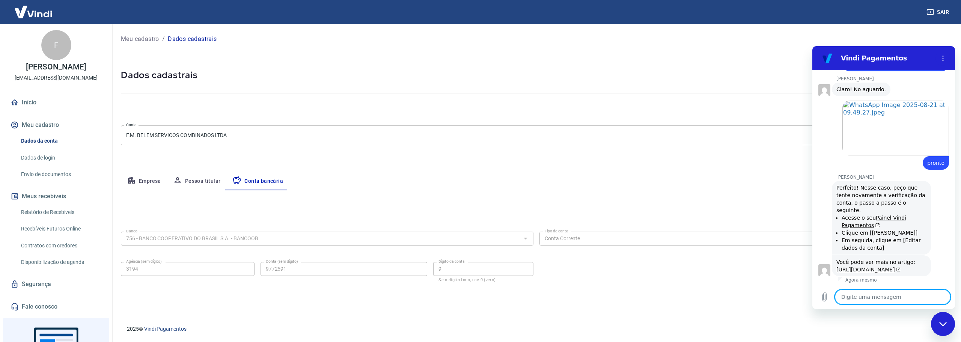
scroll to position [773, 0]
click at [857, 294] on textarea at bounding box center [893, 297] width 116 height 15
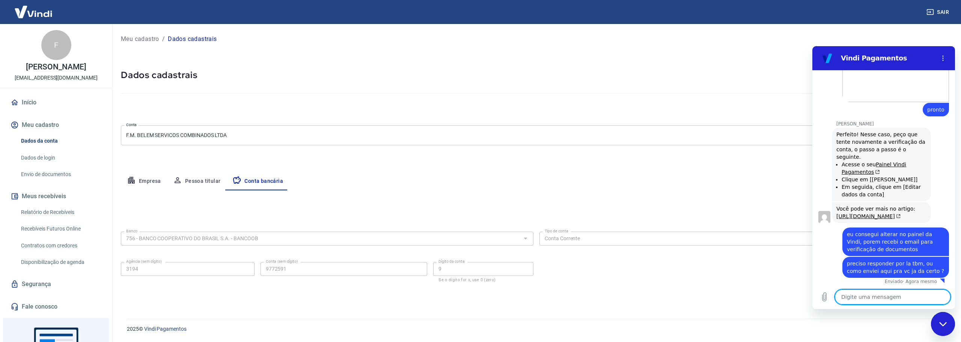
scroll to position [828, 0]
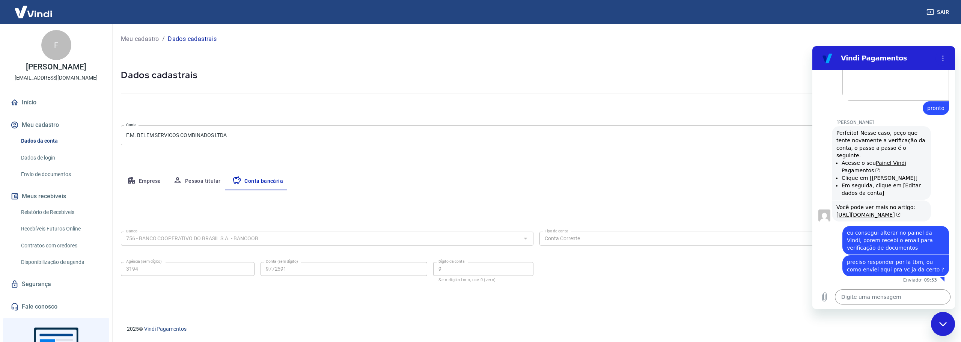
click at [3, 55] on div "F Fúlvio Martini Belem danilokuel@gmail.com" at bounding box center [56, 56] width 112 height 64
click at [827, 299] on icon "Carregar arquivo" at bounding box center [825, 297] width 4 height 9
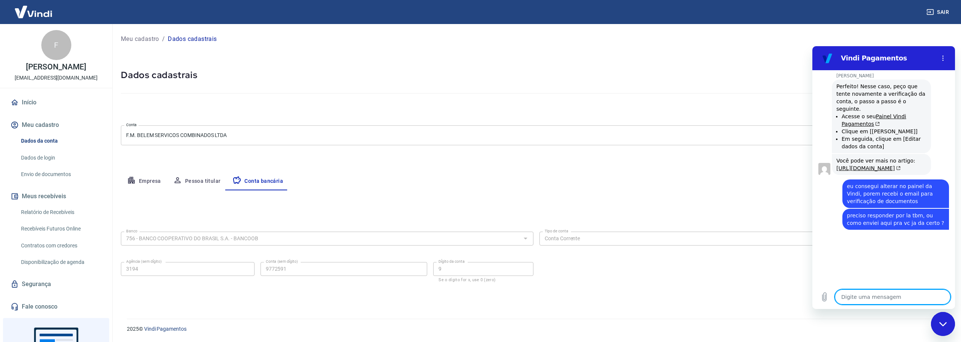
scroll to position [875, 0]
click at [882, 294] on textarea at bounding box center [893, 297] width 116 height 15
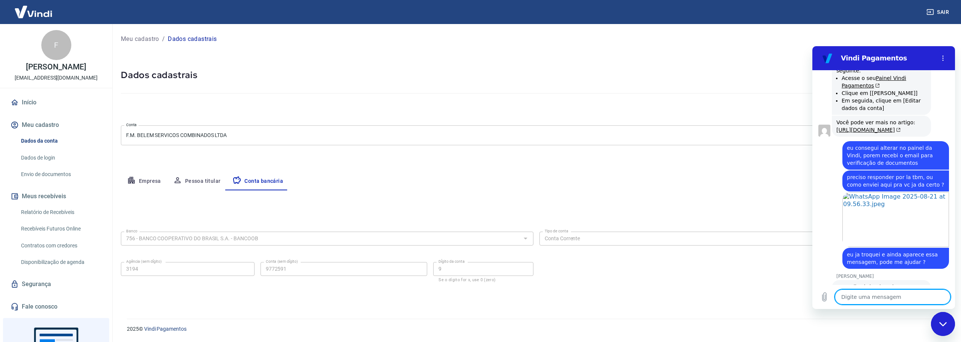
scroll to position [960, 0]
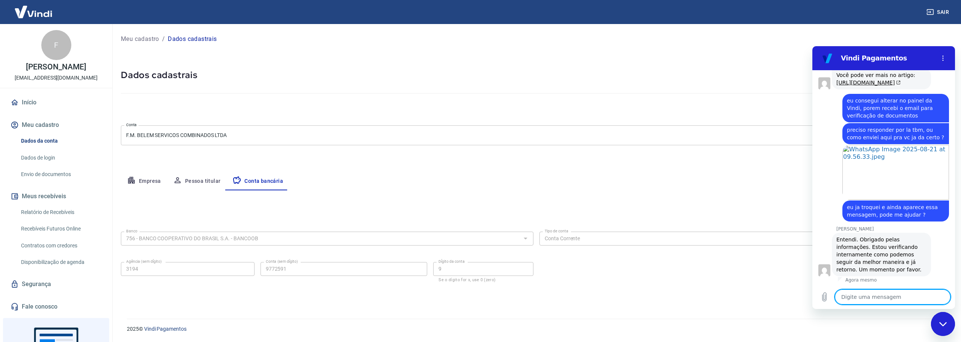
click at [860, 297] on textarea at bounding box center [893, 297] width 116 height 15
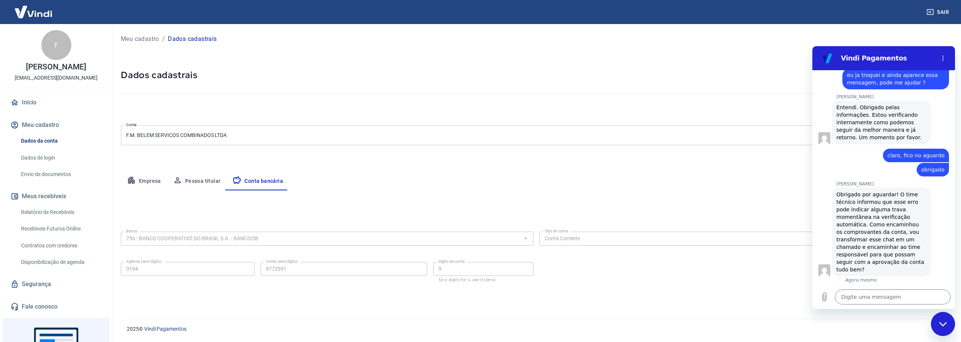
scroll to position [1093, 0]
click at [875, 296] on textarea at bounding box center [893, 297] width 116 height 15
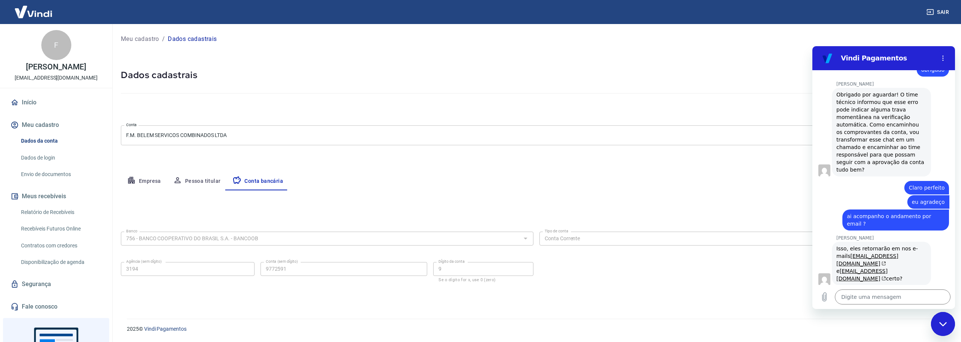
scroll to position [1186, 0]
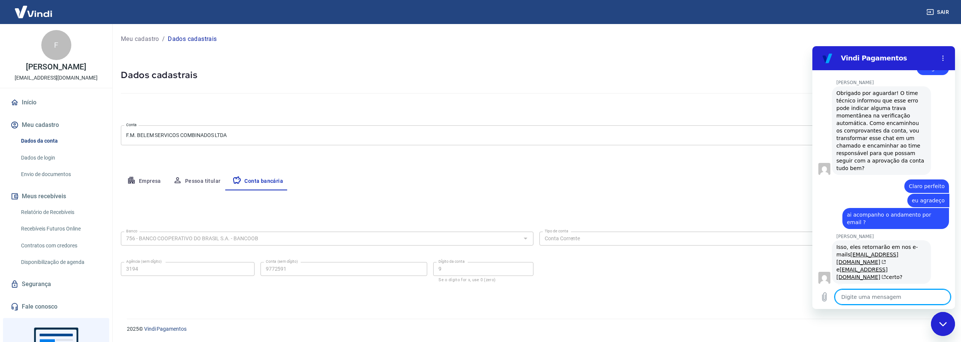
click at [867, 294] on textarea at bounding box center [893, 297] width 116 height 15
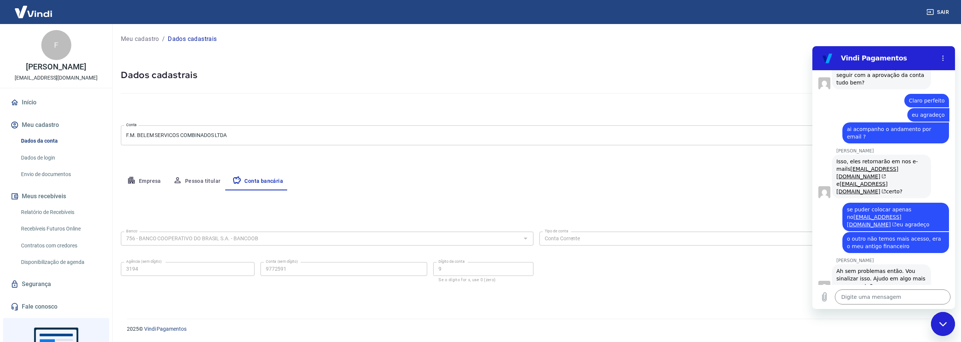
scroll to position [1274, 0]
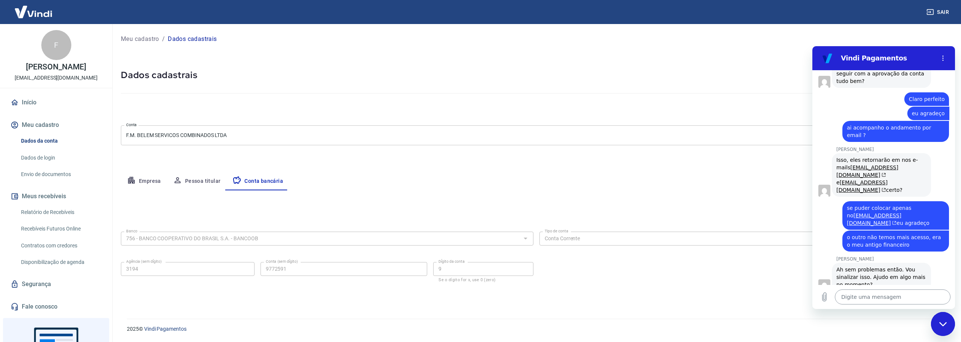
click at [874, 300] on textarea at bounding box center [893, 297] width 116 height 15
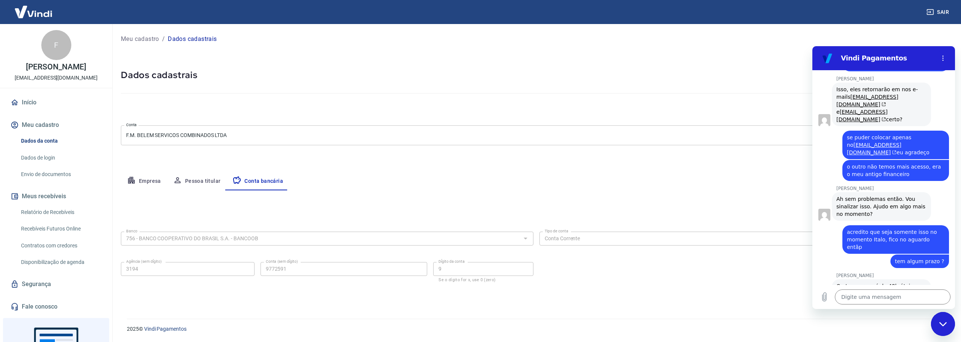
scroll to position [1346, 0]
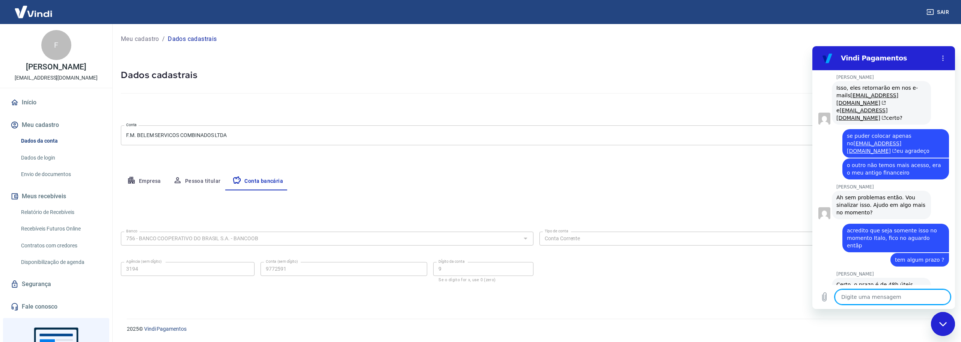
click at [865, 294] on textarea at bounding box center [893, 297] width 116 height 15
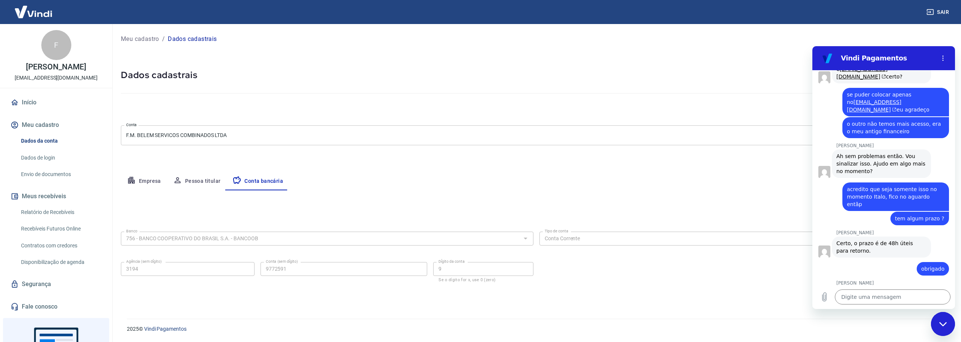
scroll to position [1389, 0]
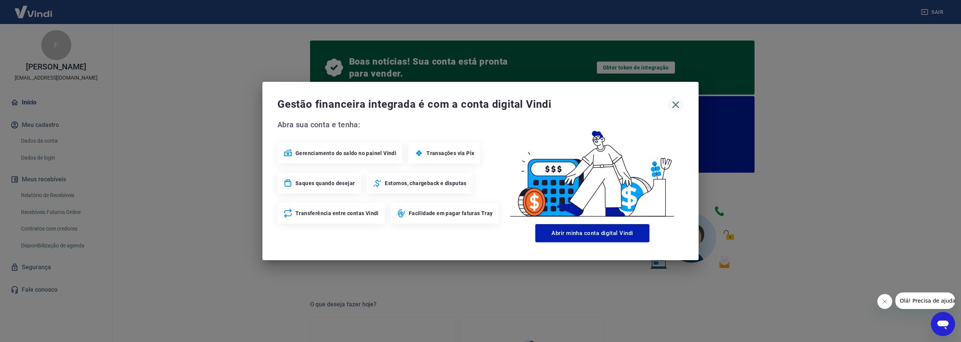
click at [679, 101] on icon "button" at bounding box center [676, 105] width 12 height 12
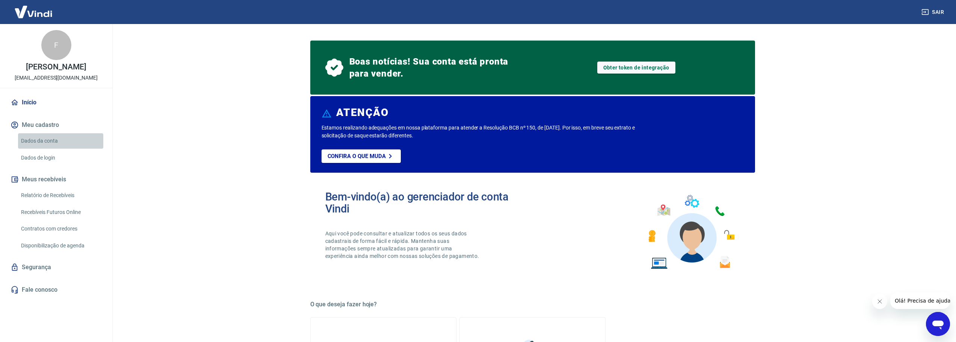
click at [47, 140] on link "Dados da conta" at bounding box center [60, 140] width 85 height 15
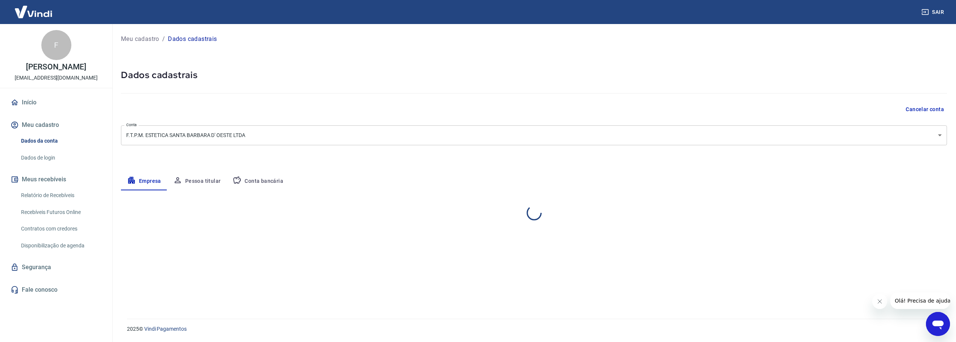
select select "SP"
click at [267, 180] on button "Conta bancária" at bounding box center [257, 181] width 63 height 18
select select "1"
click at [908, 211] on button "Editar conta bancária" at bounding box center [921, 212] width 63 height 14
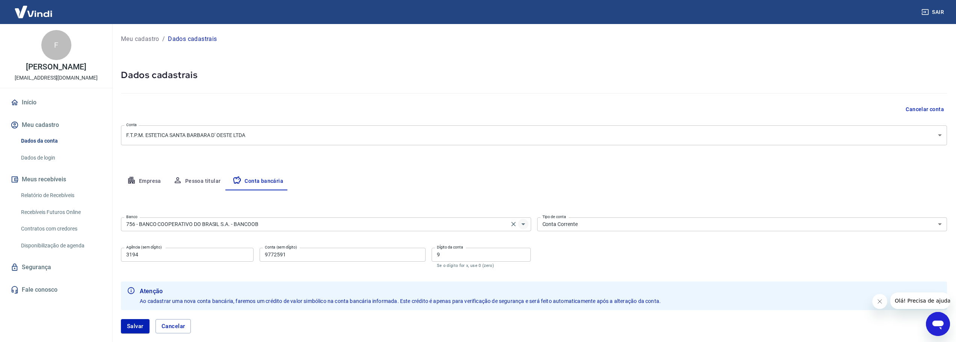
click at [524, 223] on icon "Abrir" at bounding box center [523, 224] width 9 height 9
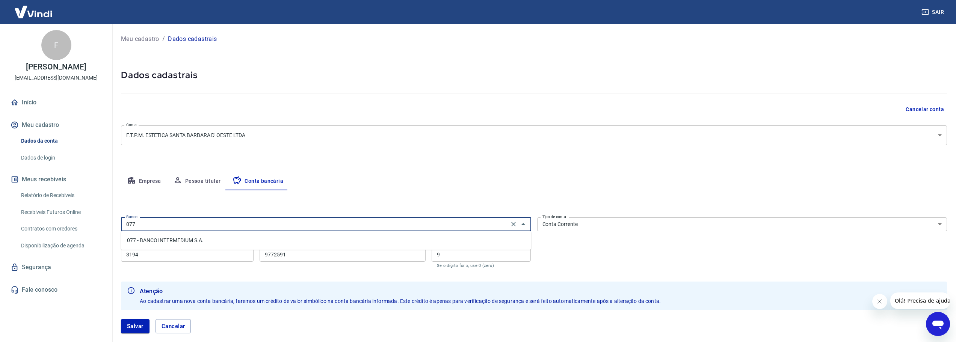
click at [182, 241] on li "077 - BANCO INTERMEDIUM S.A." at bounding box center [326, 240] width 410 height 12
type input "077 - BANCO INTERMEDIUM S.A."
click at [559, 226] on select "Conta Corrente Conta Poupança" at bounding box center [742, 224] width 410 height 14
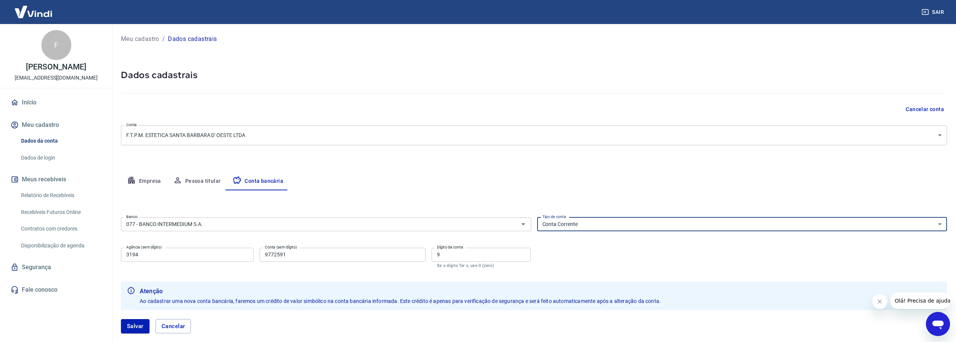
click at [537, 217] on select "Conta Corrente Conta Poupança" at bounding box center [742, 224] width 410 height 14
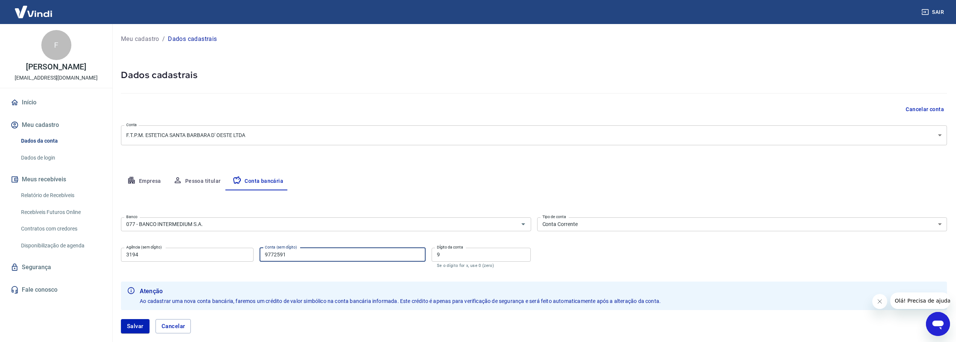
drag, startPoint x: 293, startPoint y: 256, endPoint x: 261, endPoint y: 256, distance: 31.5
click at [261, 256] on input "9772591" at bounding box center [343, 255] width 166 height 14
type input "471162060"
drag, startPoint x: 457, startPoint y: 259, endPoint x: 434, endPoint y: 260, distance: 22.6
click at [434, 260] on input "9" at bounding box center [482, 255] width 100 height 14
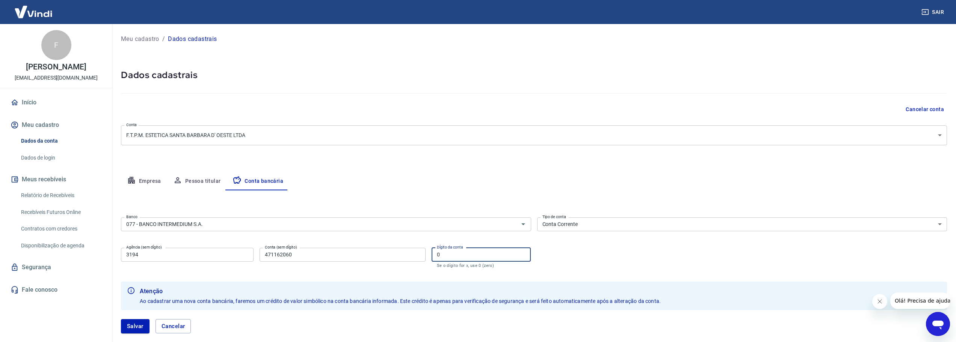
type input "0"
drag, startPoint x: 142, startPoint y: 255, endPoint x: 108, endPoint y: 257, distance: 33.8
click at [109, 257] on div "Sair F Fúlvio Martini Belem danilokuel@gmail.com Início Meu cadastro Dados da c…" at bounding box center [478, 171] width 956 height 342
drag, startPoint x: 143, startPoint y: 255, endPoint x: 103, endPoint y: 258, distance: 40.3
click at [104, 258] on div "Sair F Fúlvio Martini Belem danilokuel@gmail.com Início Meu cadastro Dados da c…" at bounding box center [478, 171] width 956 height 342
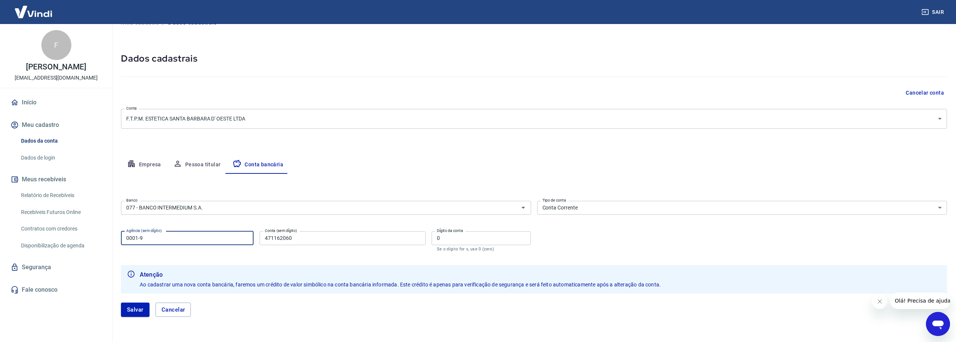
scroll to position [42, 0]
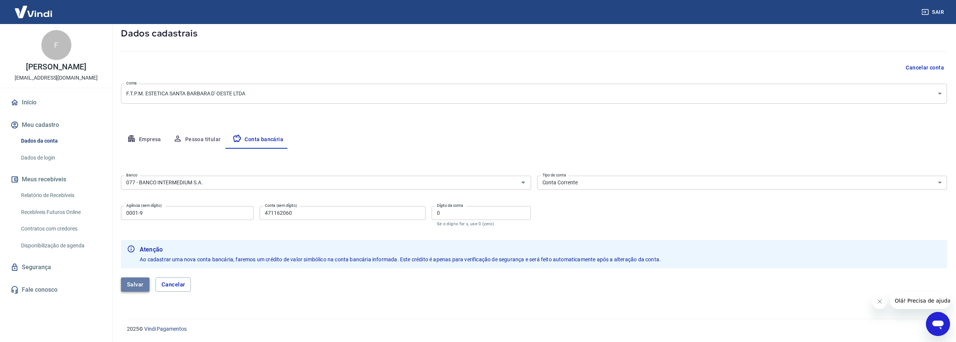
click at [140, 282] on button "Salvar" at bounding box center [135, 285] width 29 height 14
click at [139, 213] on input "0001-9" at bounding box center [187, 213] width 133 height 14
click at [132, 282] on button "Salvar" at bounding box center [135, 285] width 29 height 14
click at [130, 210] on input "00019" at bounding box center [187, 213] width 133 height 14
drag, startPoint x: 134, startPoint y: 214, endPoint x: 51, endPoint y: 217, distance: 83.8
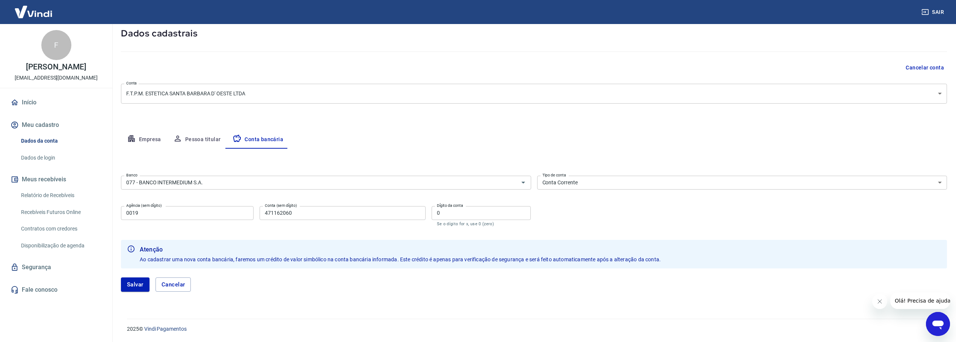
click at [59, 217] on div "Sair F Fúlvio Martini Belem danilokuel@gmail.com Início Meu cadastro Dados da c…" at bounding box center [478, 129] width 956 height 342
type input "0001"
click at [140, 282] on button "Salvar" at bounding box center [135, 285] width 29 height 14
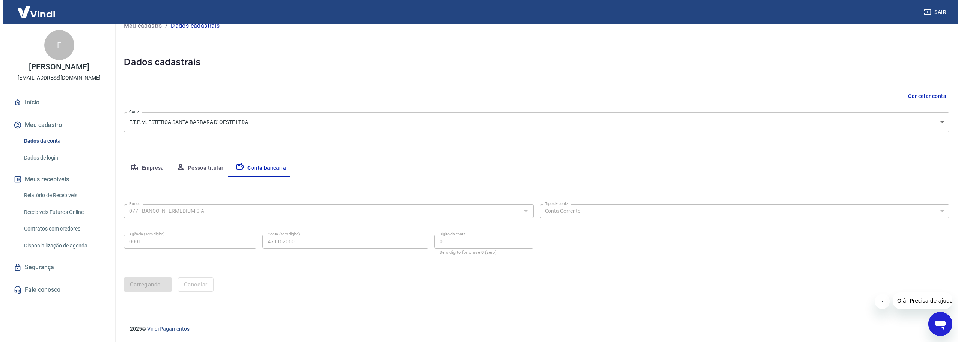
scroll to position [0, 0]
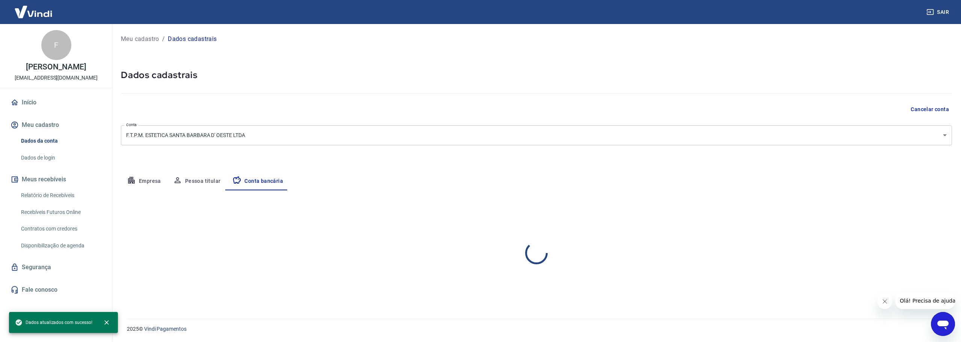
select select "1"
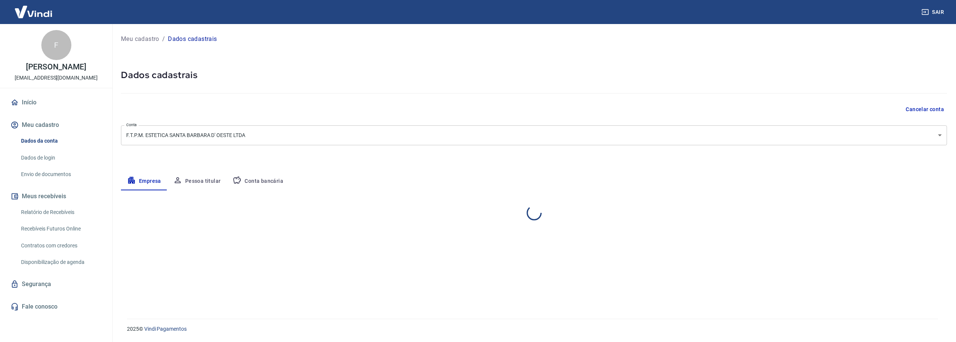
select select "SP"
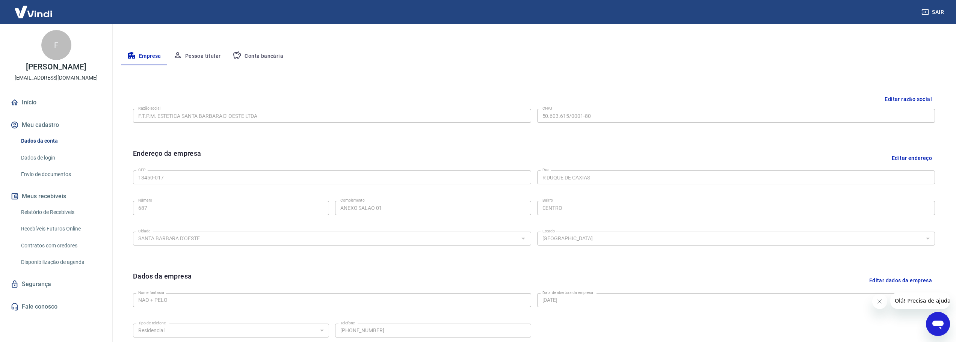
scroll to position [199, 0]
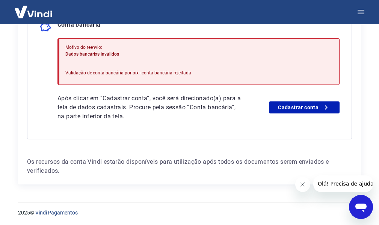
scroll to position [203, 0]
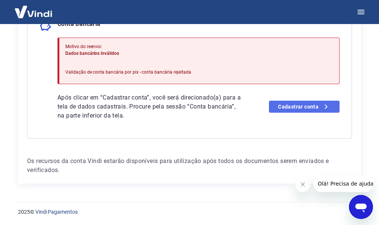
click at [286, 104] on link "Cadastrar conta" at bounding box center [304, 107] width 71 height 12
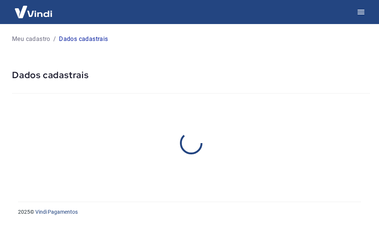
select select "SP"
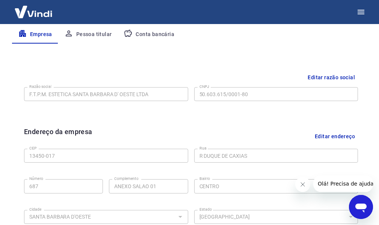
scroll to position [150, 0]
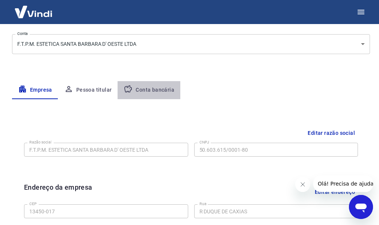
click at [165, 85] on button "Conta bancária" at bounding box center [149, 90] width 63 height 18
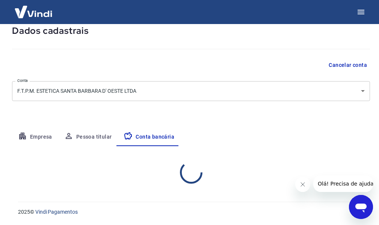
scroll to position [91, 0]
select select "1"
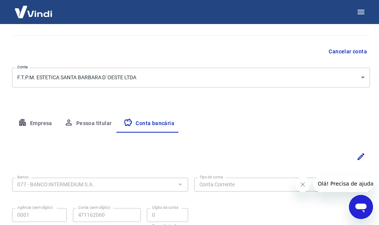
scroll to position [0, 0]
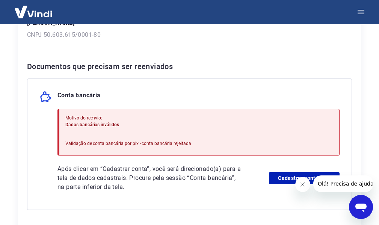
scroll to position [150, 0]
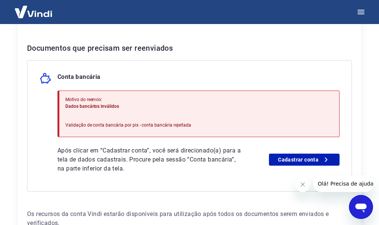
click at [373, 162] on div "Envio de documentos Para utilizar alguns recursos da sua conta [PERSON_NAME], é…" at bounding box center [189, 60] width 379 height 372
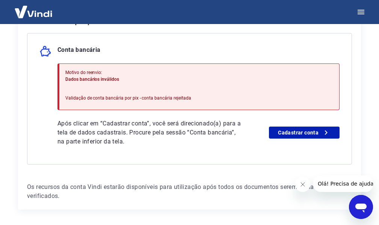
scroll to position [203, 0]
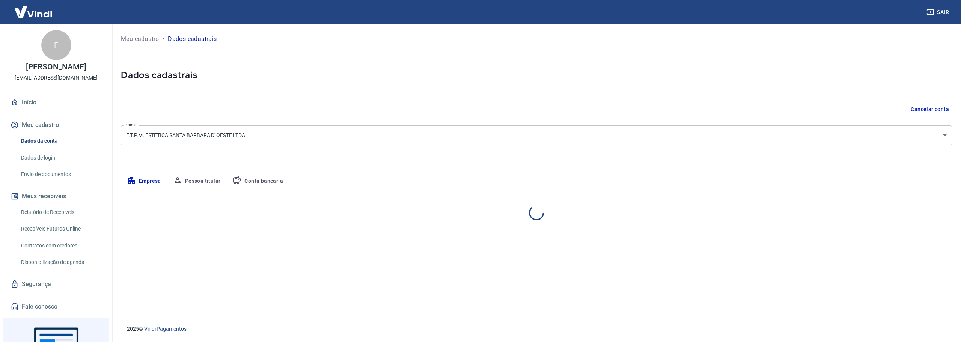
select select "SP"
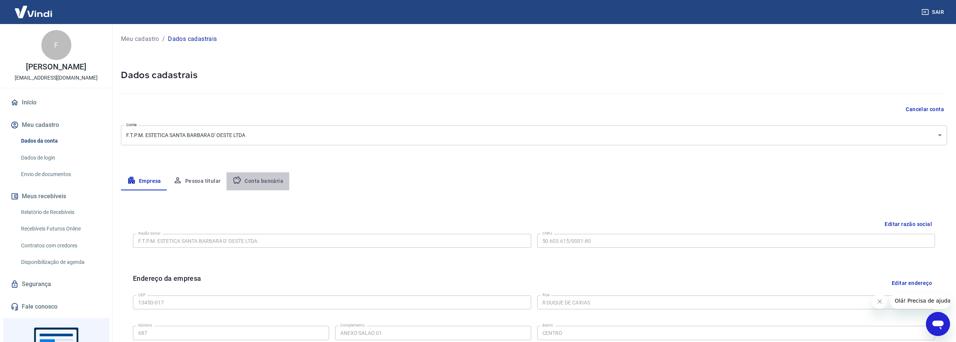
click at [268, 180] on button "Conta bancária" at bounding box center [257, 181] width 63 height 18
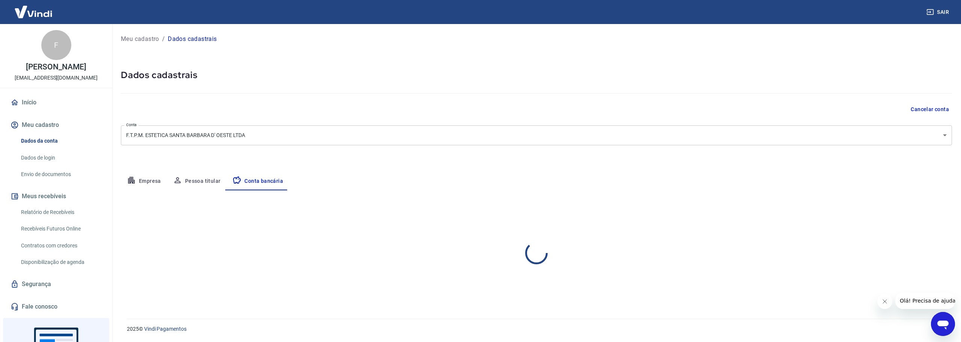
select select "1"
